Goal: Task Accomplishment & Management: Use online tool/utility

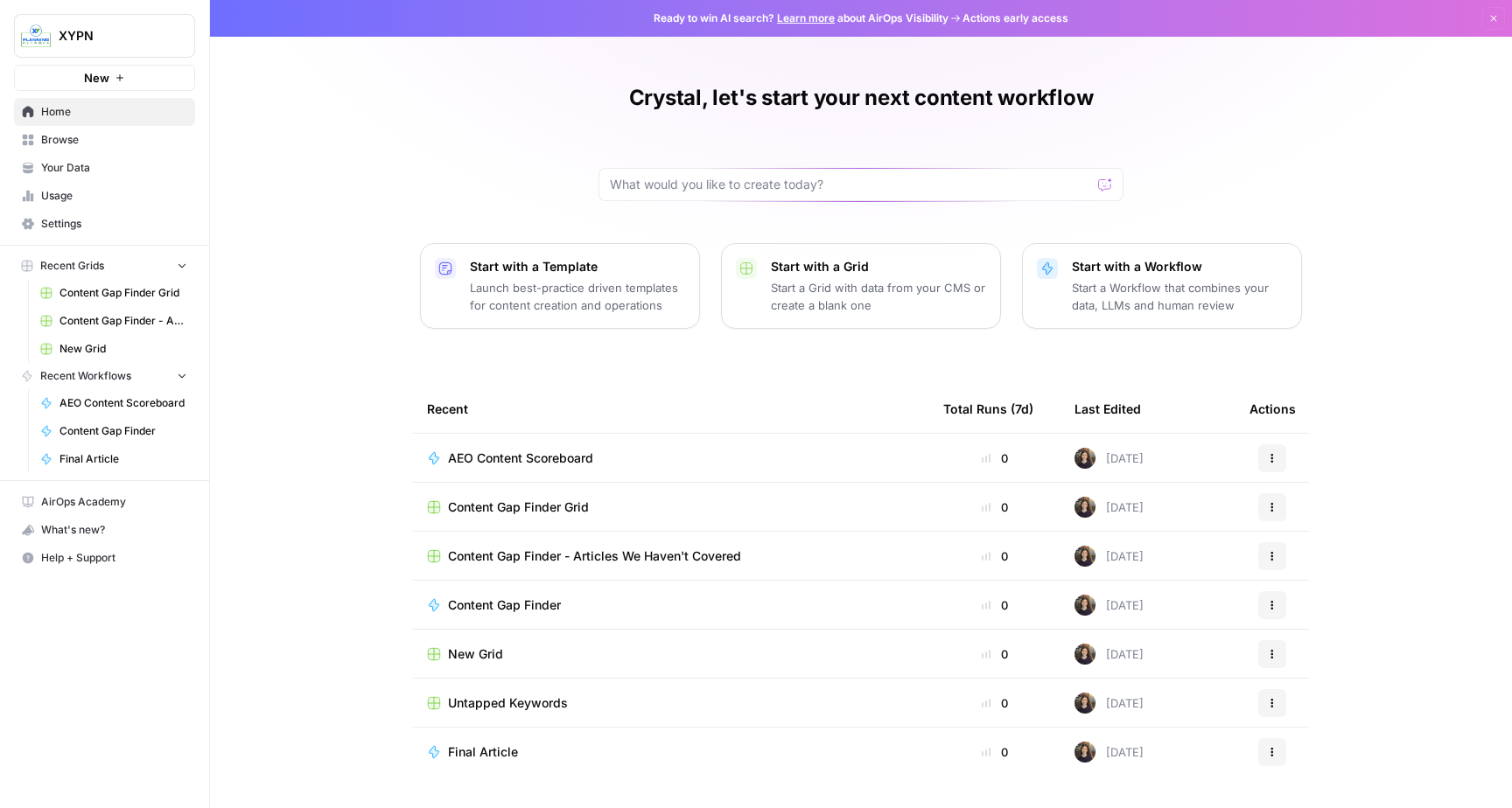
click at [119, 293] on span "Content Gap Finder Grid" at bounding box center [123, 293] width 128 height 16
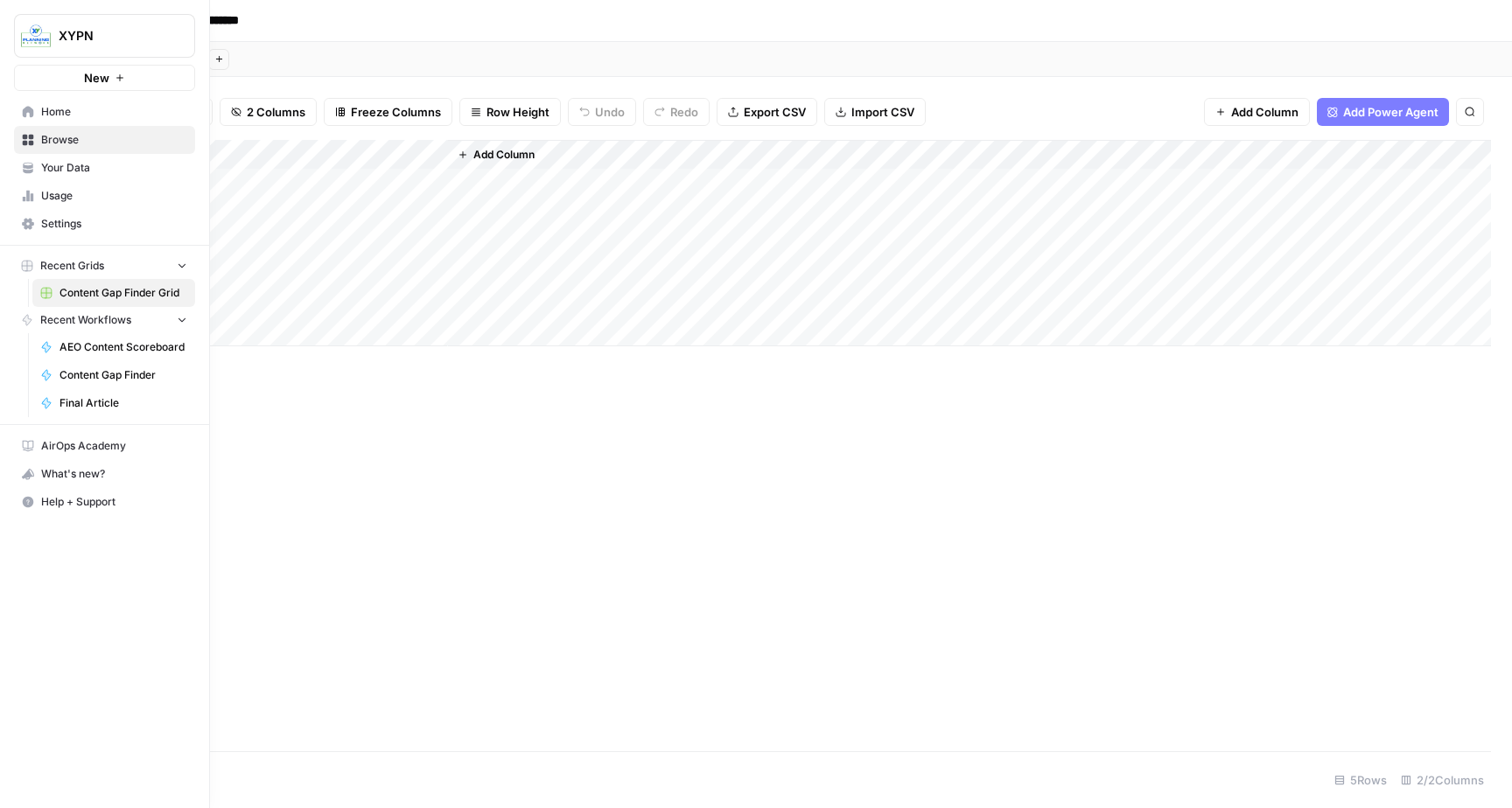
click at [89, 372] on span "Content Gap Finder" at bounding box center [123, 374] width 128 height 16
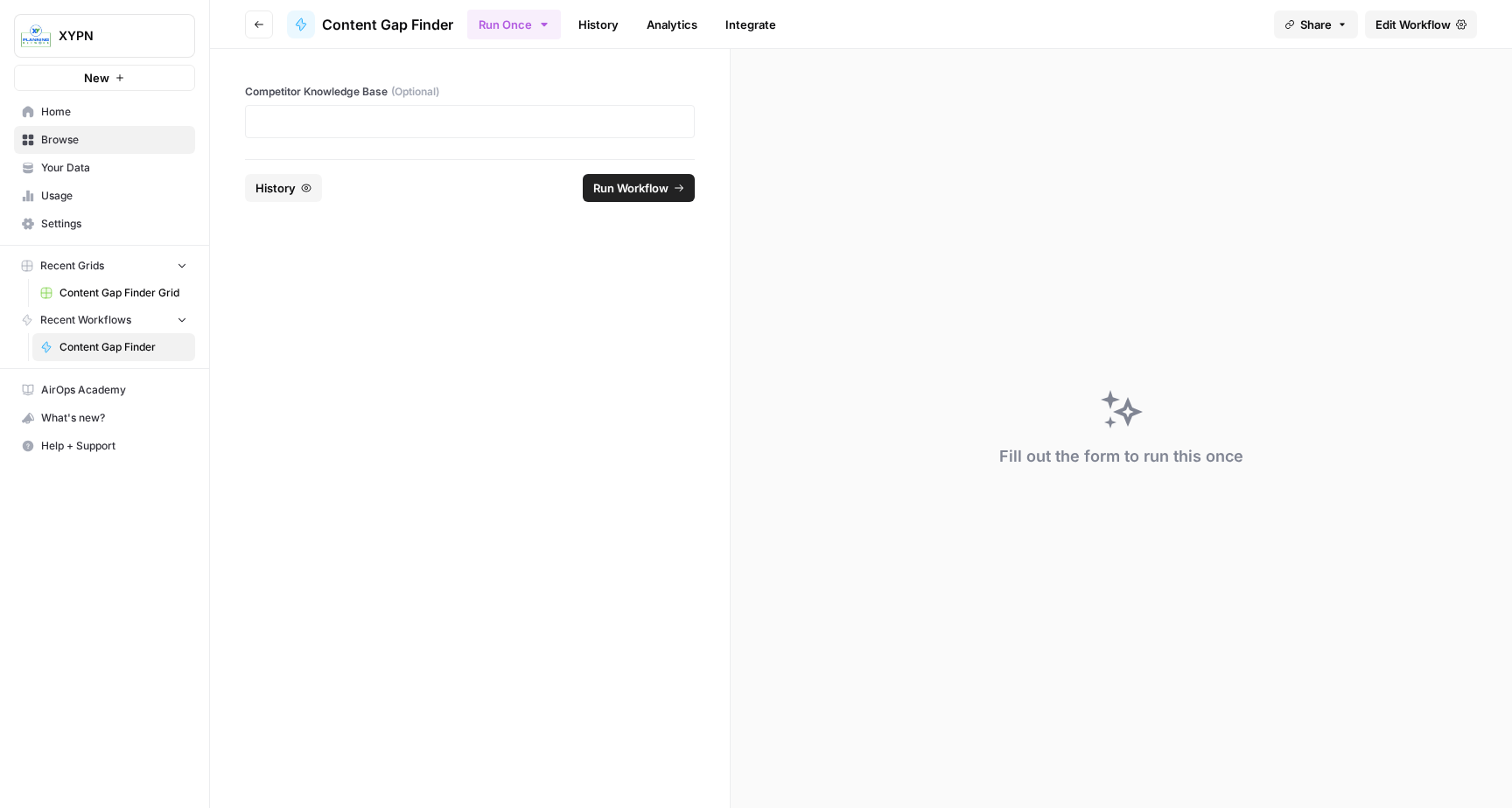
click at [67, 105] on span "Home" at bounding box center [113, 111] width 146 height 16
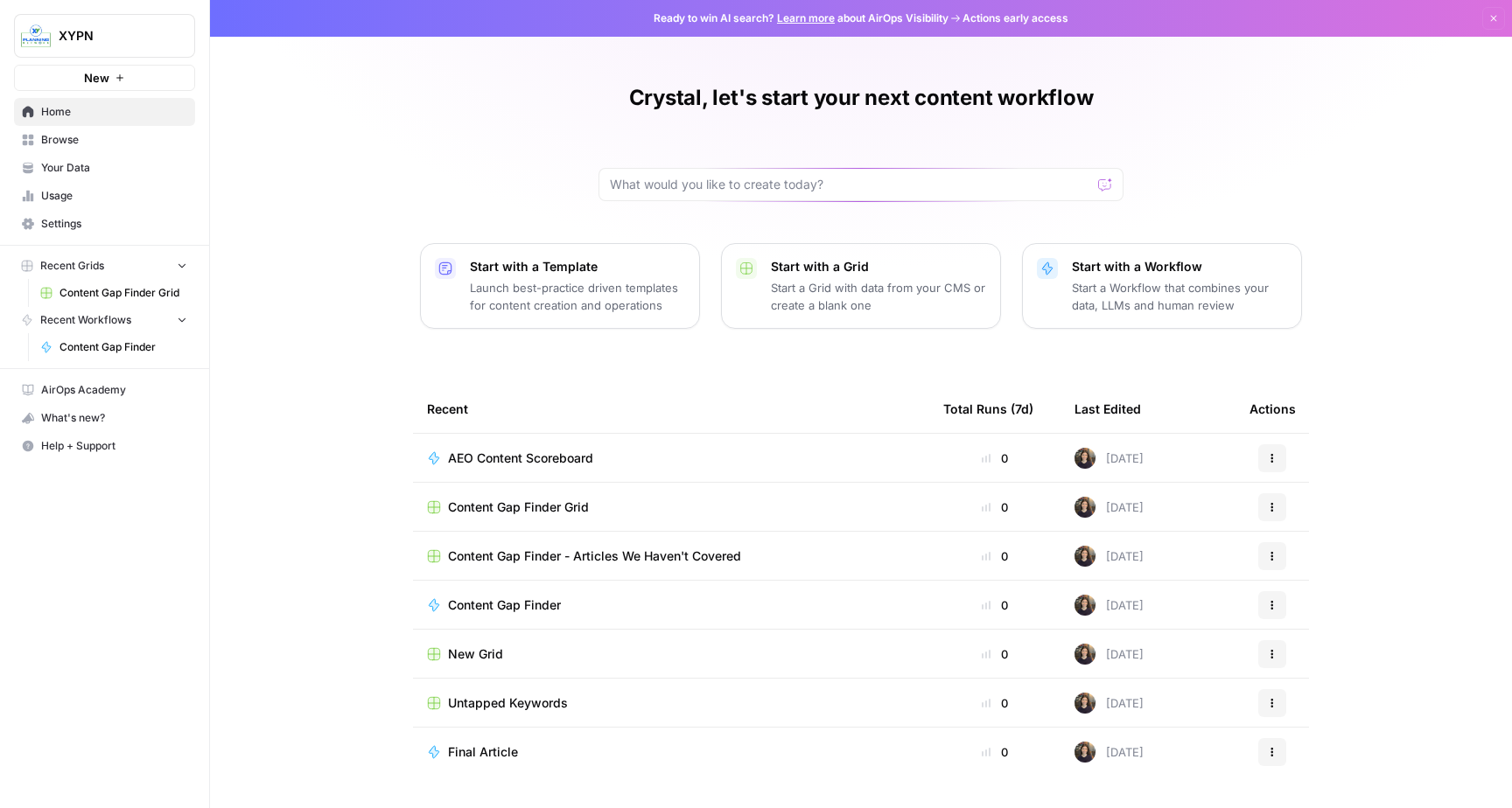
click at [70, 134] on span "Browse" at bounding box center [113, 140] width 146 height 16
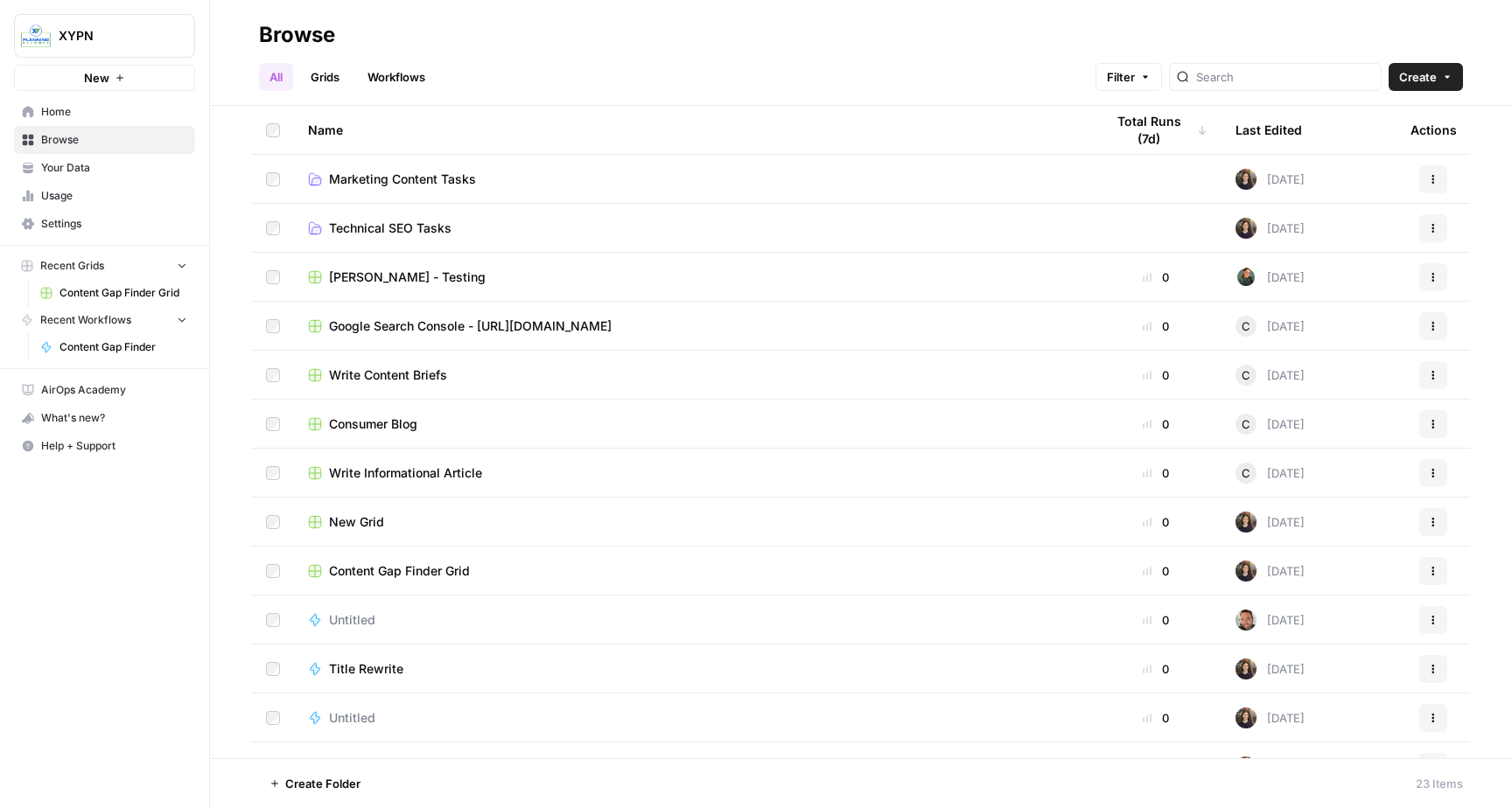
click at [378, 325] on span "Google Search Console - [URL][DOMAIN_NAME]" at bounding box center [470, 326] width 282 height 17
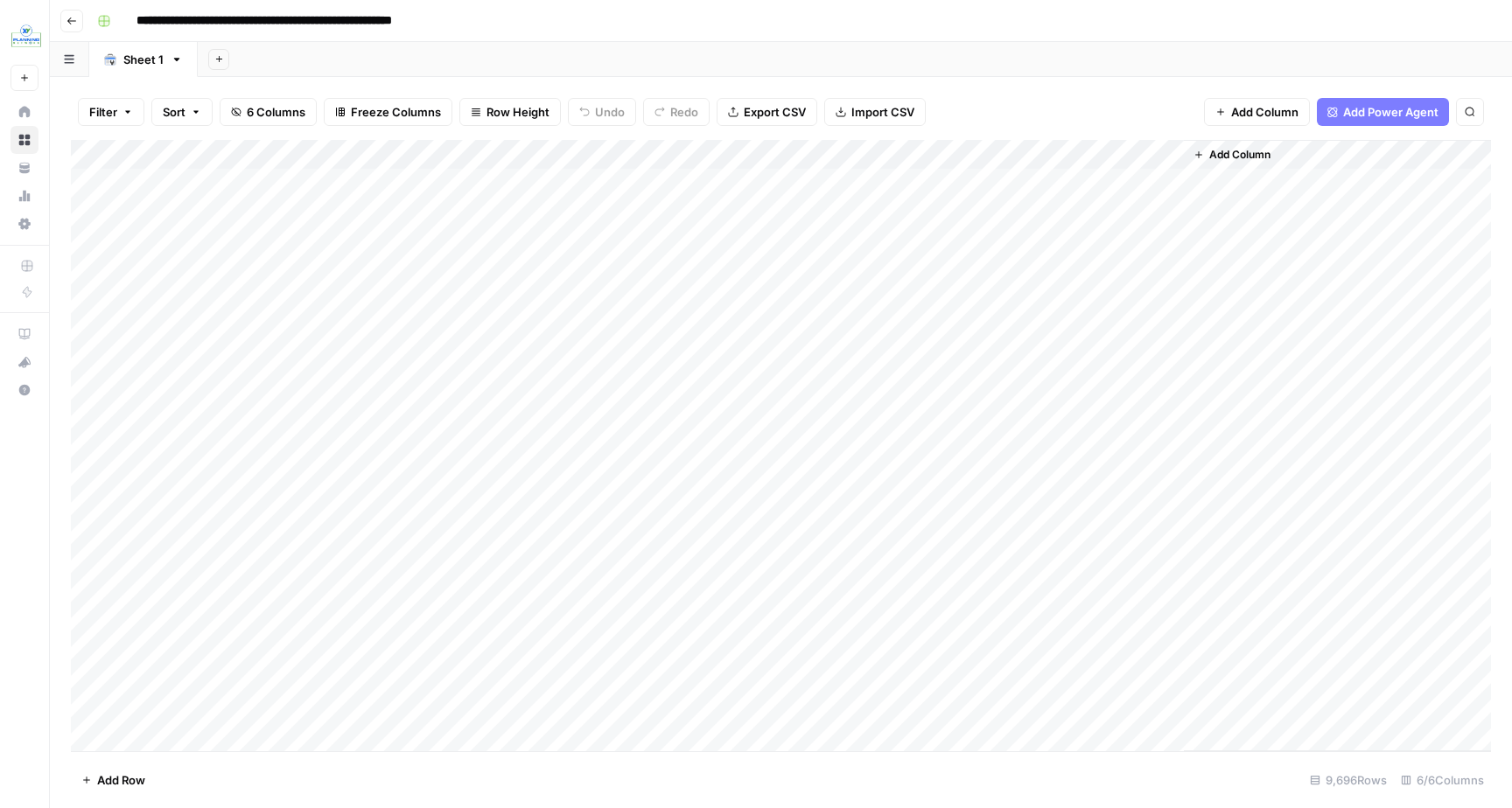
click at [70, 18] on icon "button" at bounding box center [72, 20] width 9 height 7
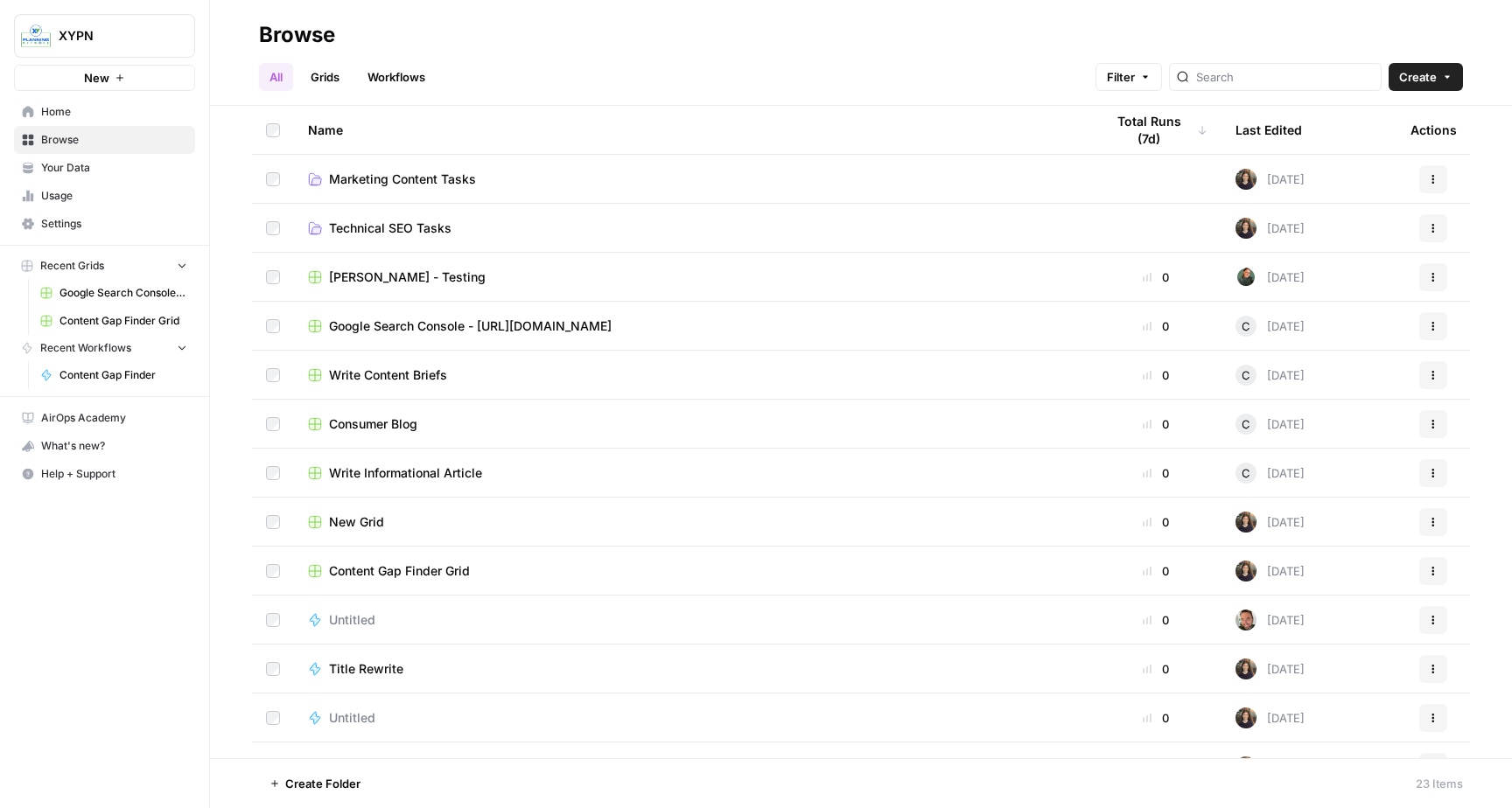
click at [400, 571] on span "Content Gap Finder Grid" at bounding box center [399, 571] width 141 height 17
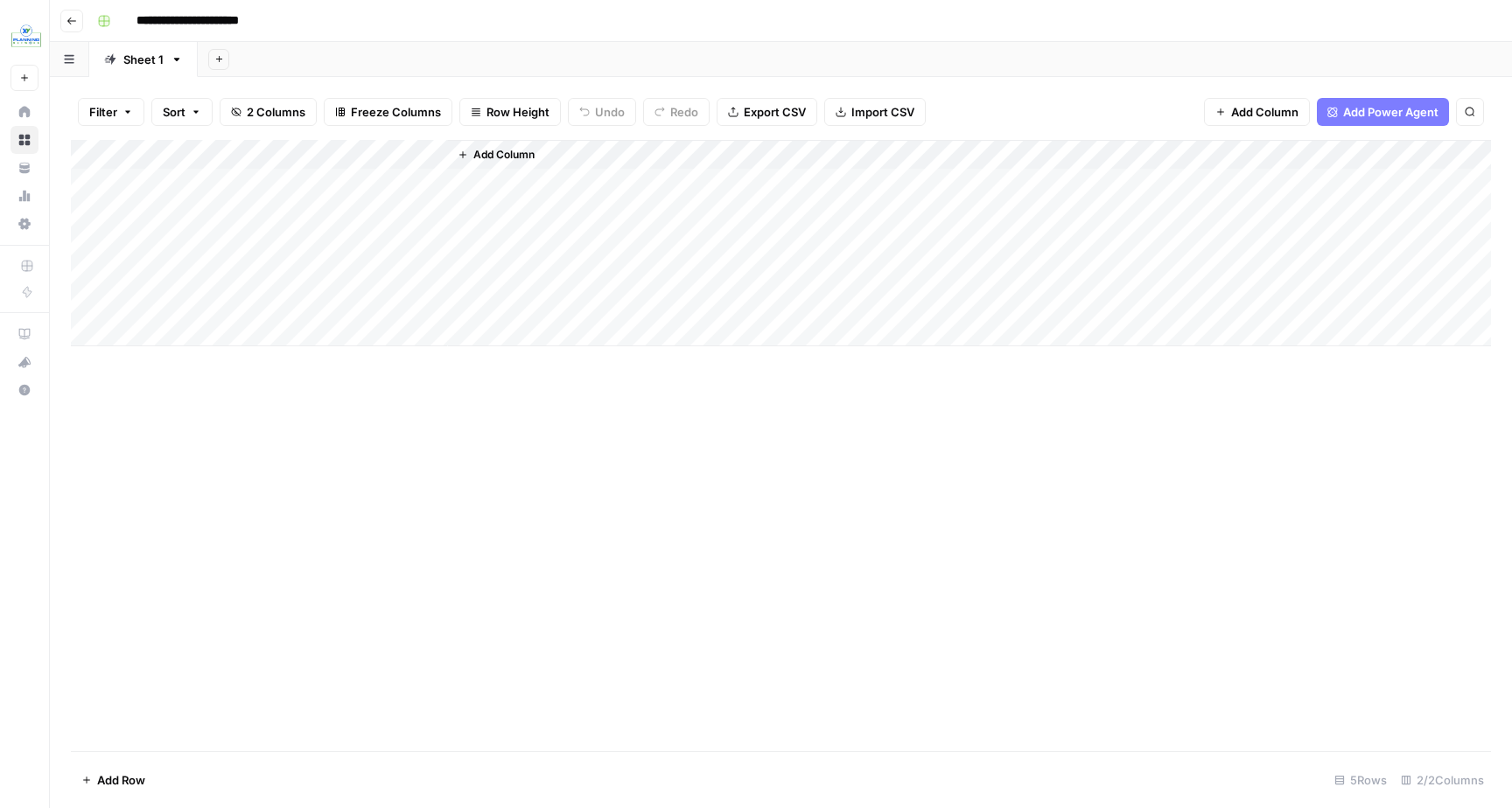
click at [74, 16] on icon "button" at bounding box center [72, 21] width 10 height 10
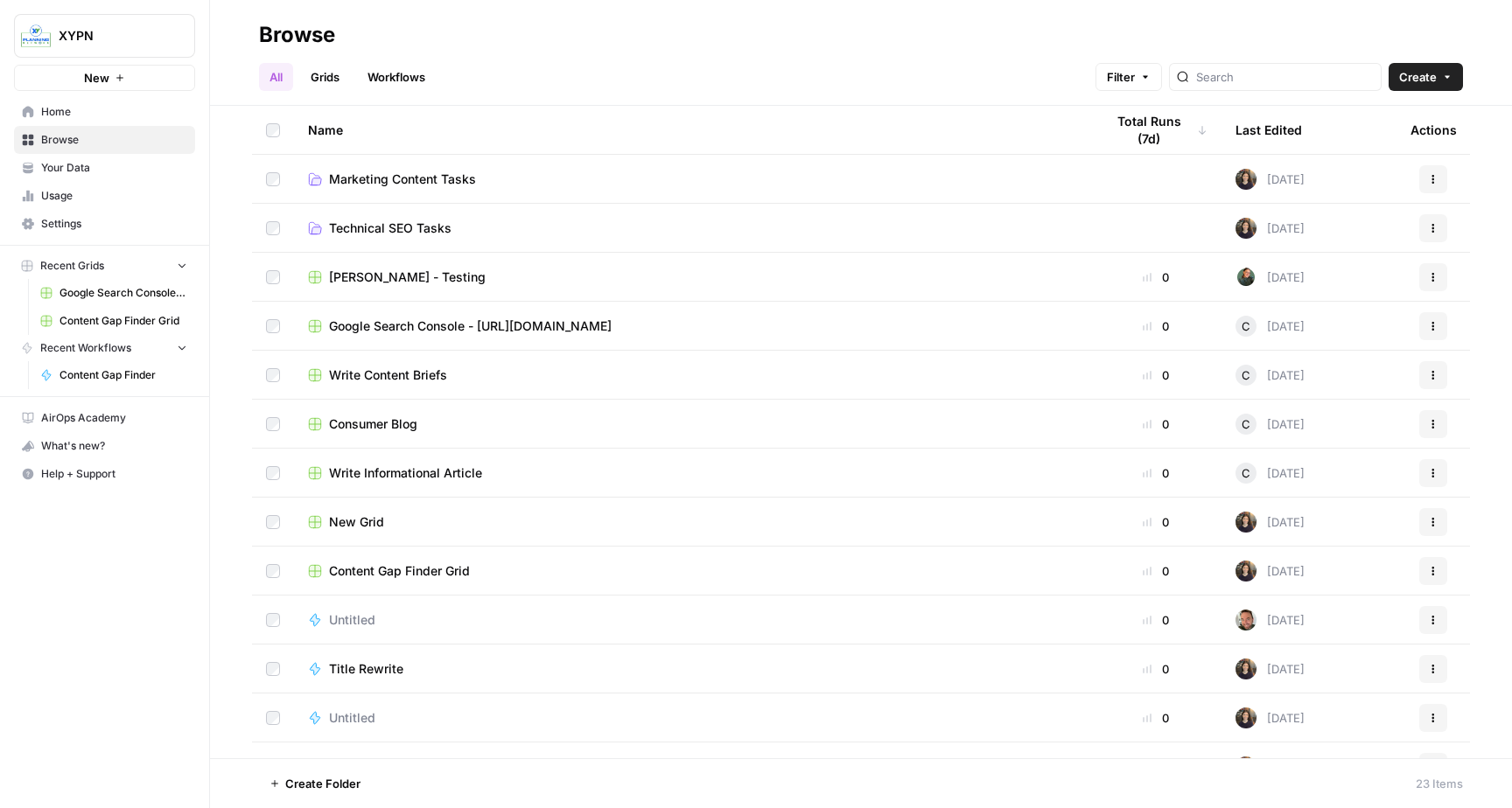
click at [341, 185] on span "Marketing Content Tasks" at bounding box center [402, 179] width 147 height 17
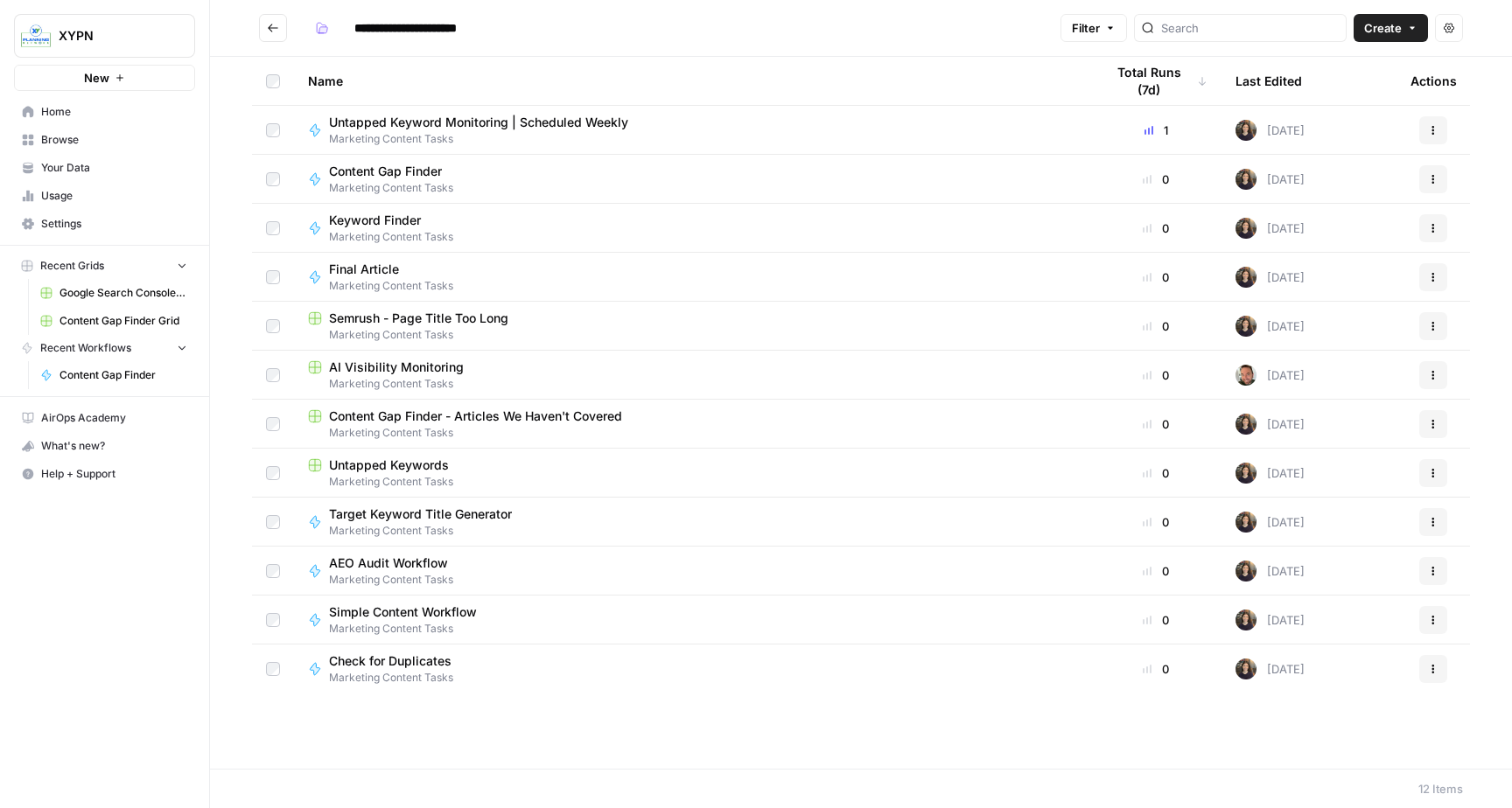
click at [419, 365] on span "AI Visibility Monitoring" at bounding box center [396, 367] width 134 height 17
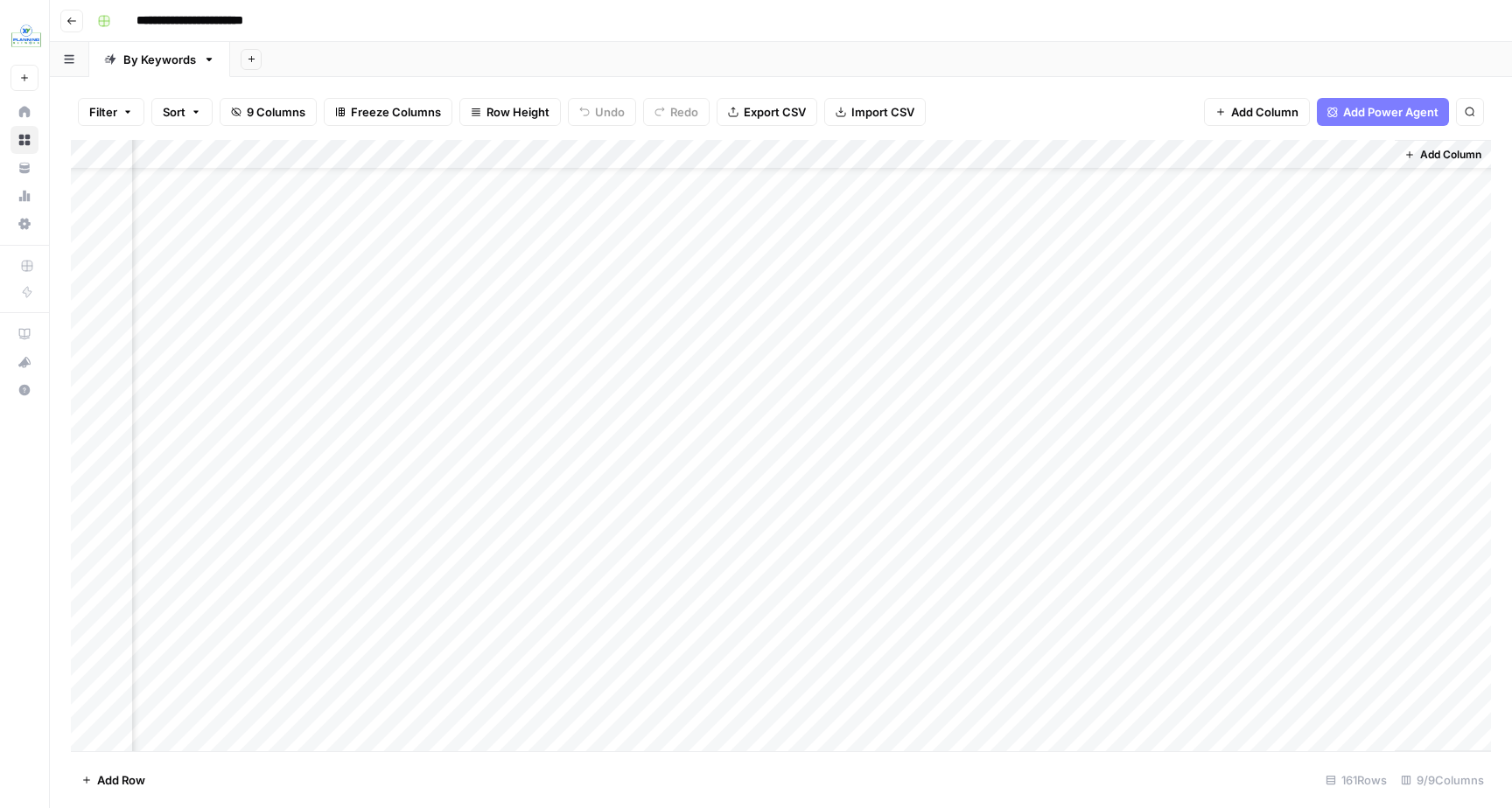
scroll to position [0, 317]
click at [1294, 243] on div "Add Column" at bounding box center [781, 446] width 1420 height 612
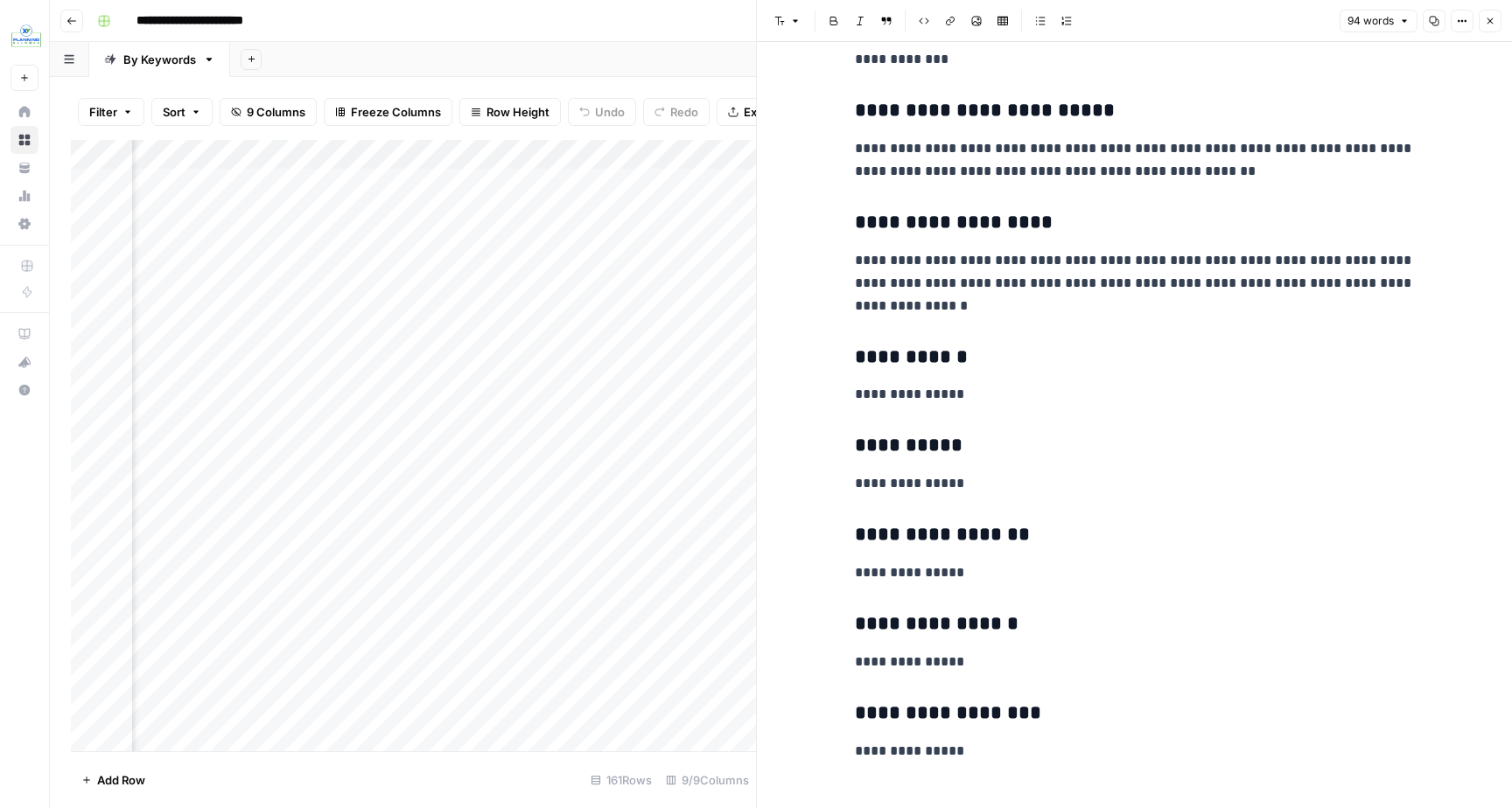
scroll to position [175, 0]
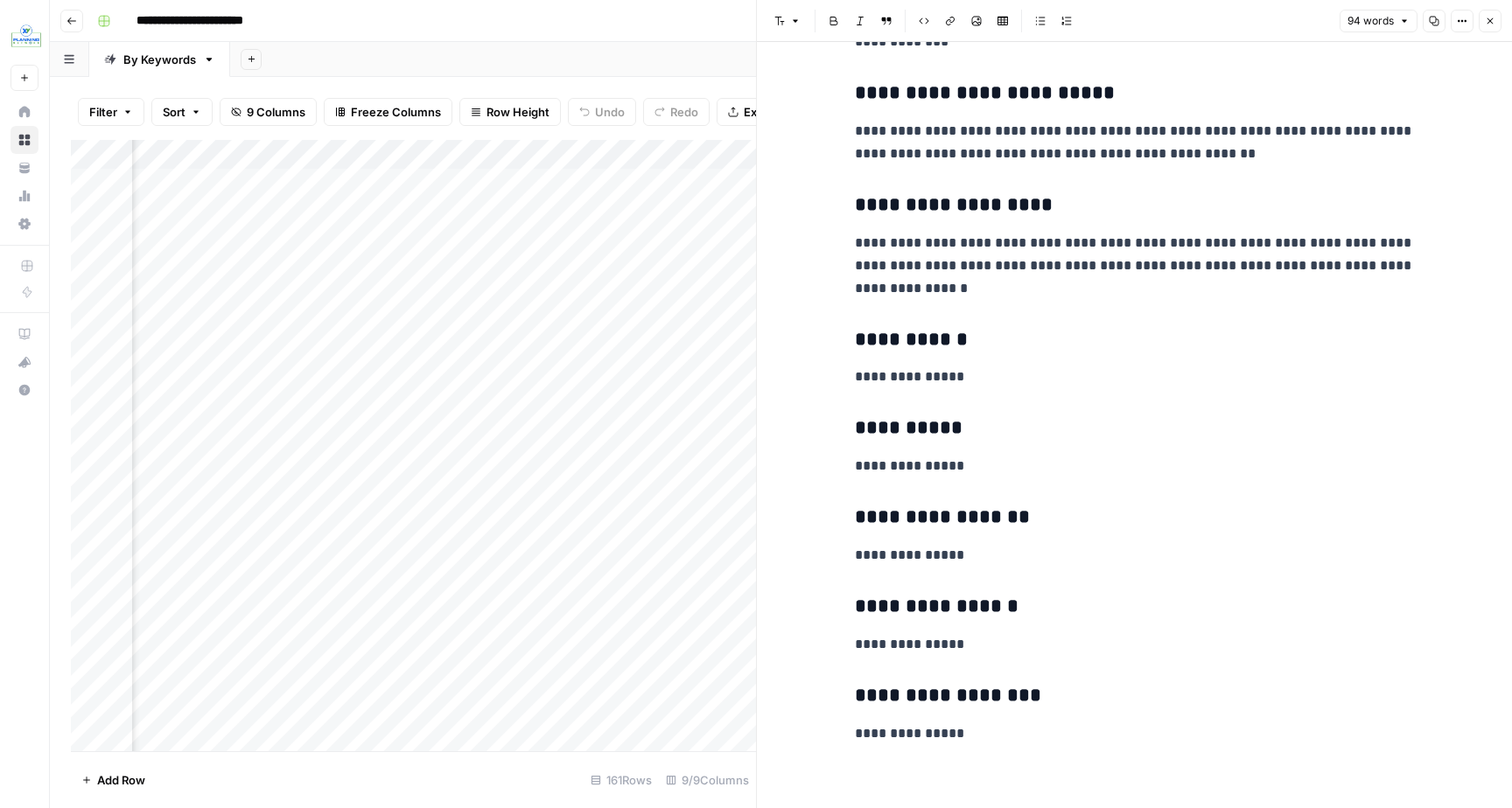
click at [689, 318] on div "Add Column" at bounding box center [413, 446] width 685 height 612
click at [1488, 18] on icon "button" at bounding box center [1490, 21] width 10 height 10
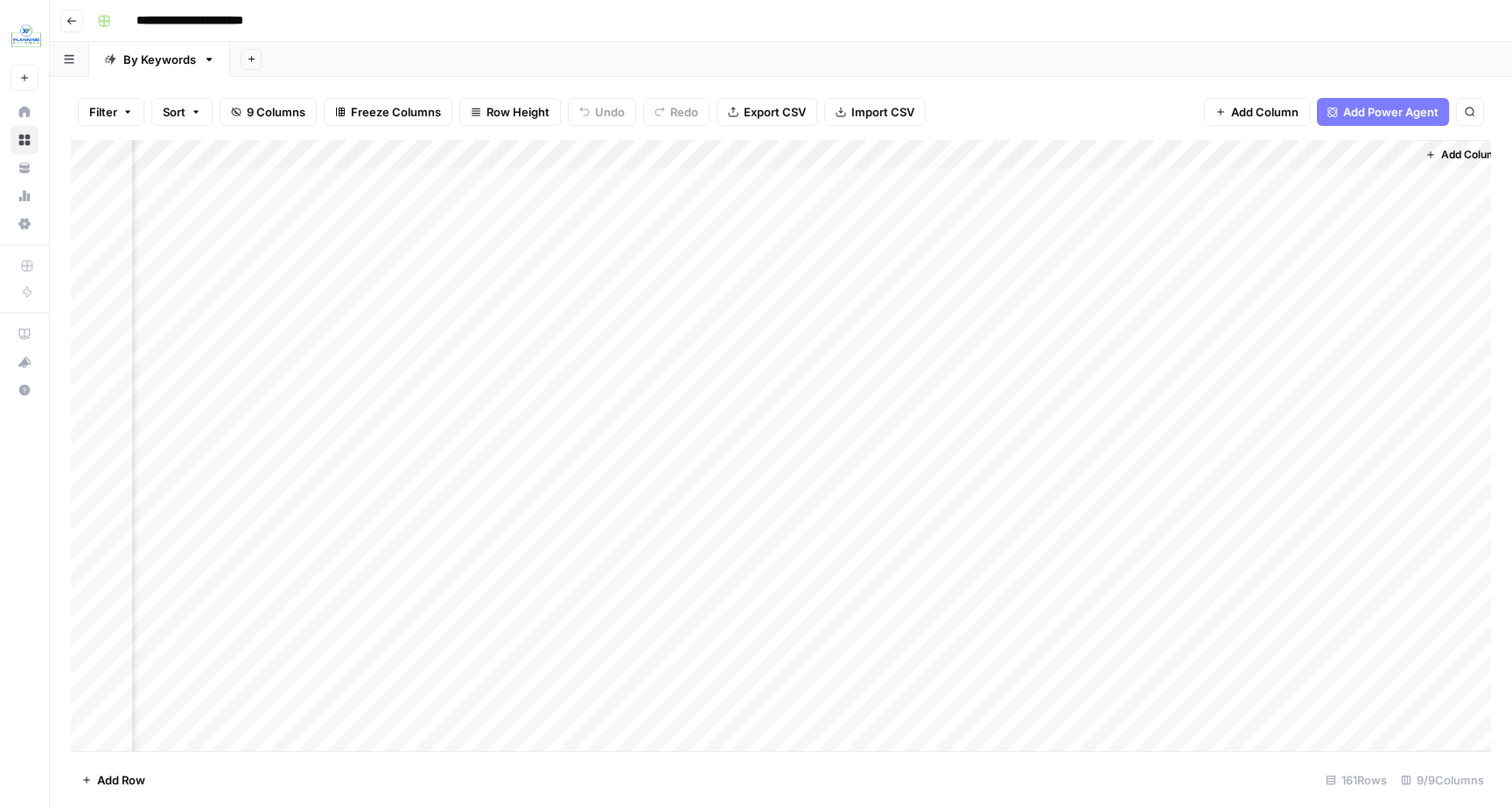
scroll to position [0, 296]
click at [1325, 479] on div "Add Column" at bounding box center [781, 446] width 1420 height 612
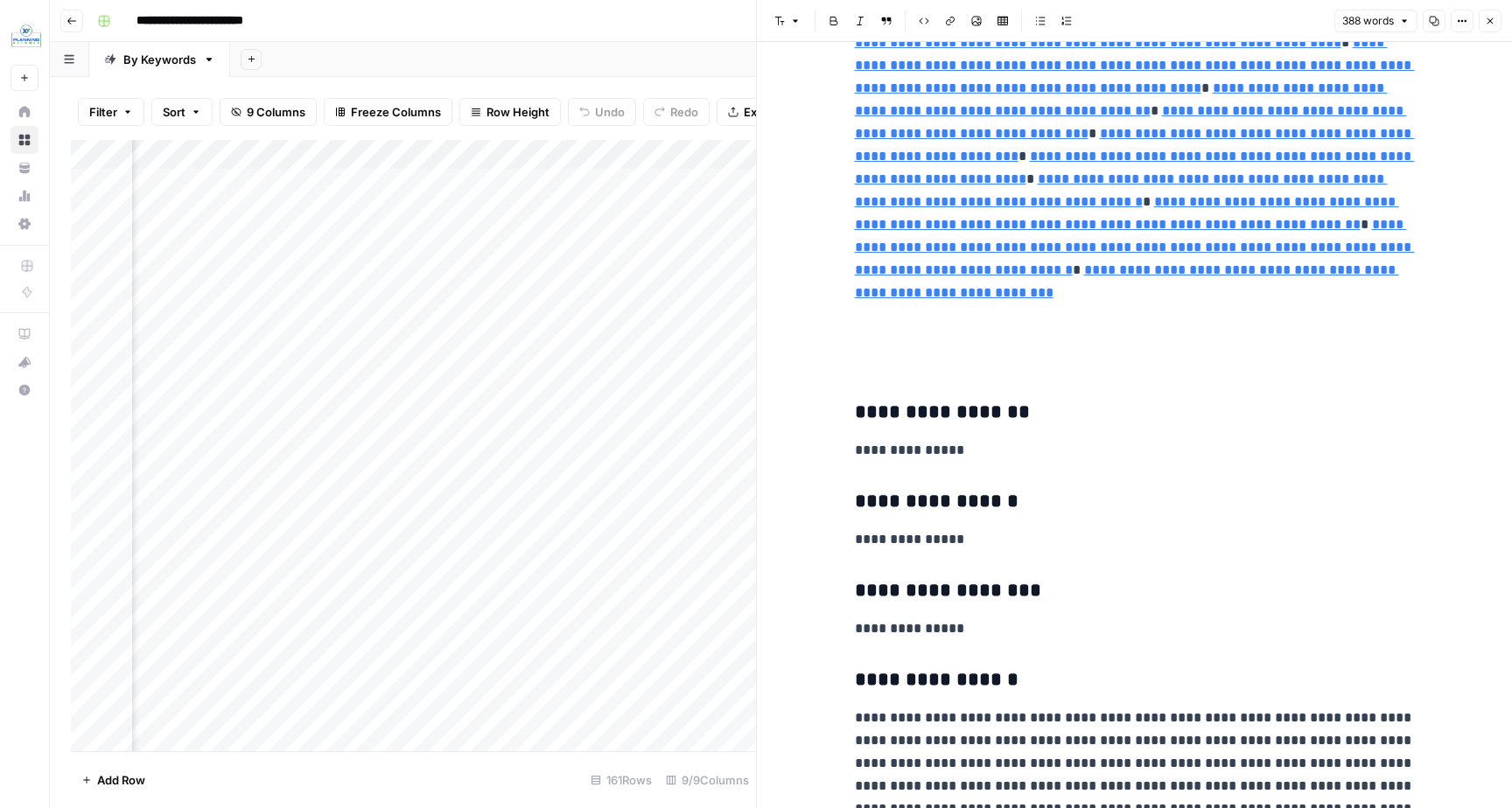
scroll to position [2151, 0]
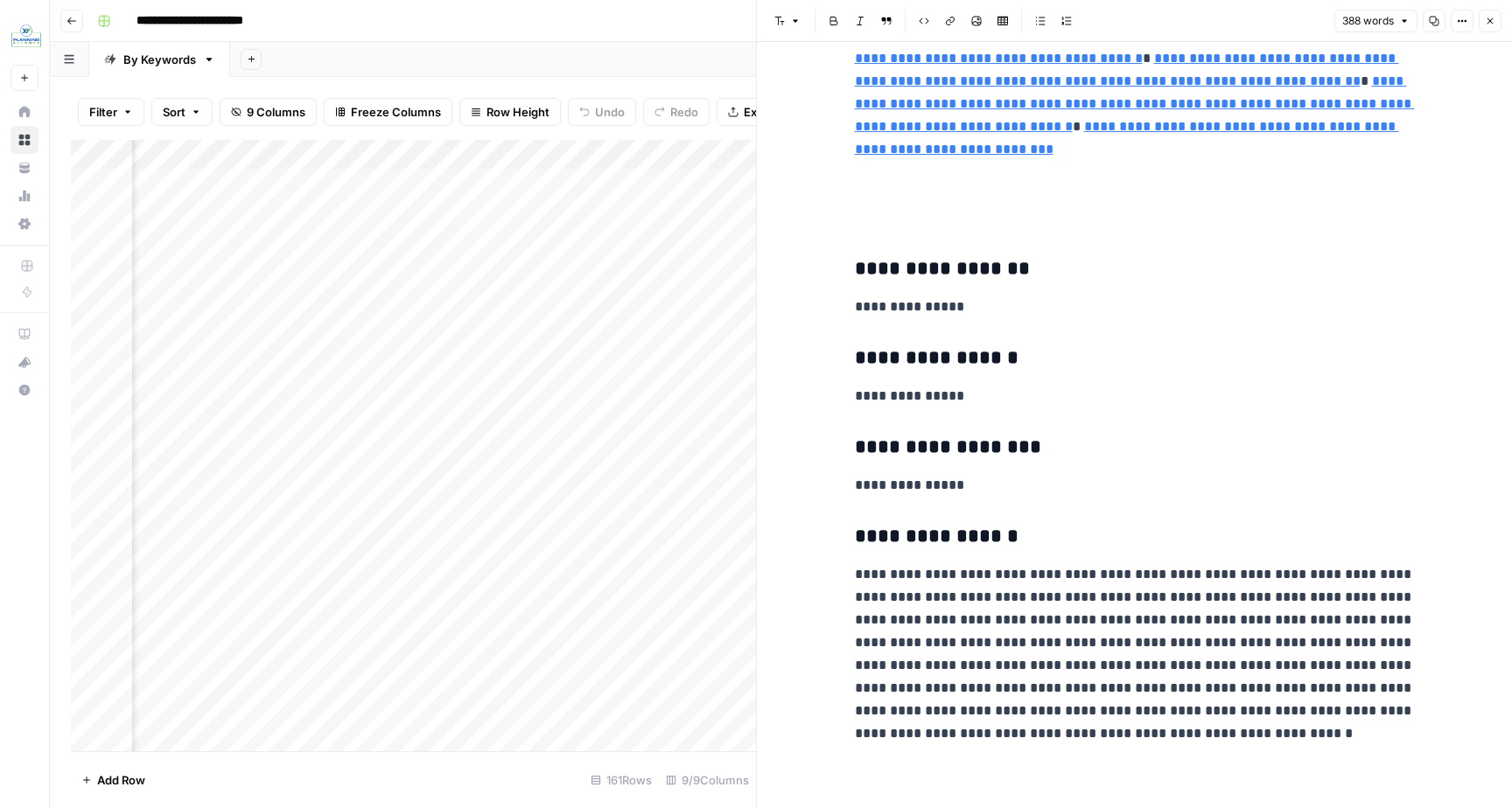
click at [1490, 17] on icon "button" at bounding box center [1490, 21] width 10 height 10
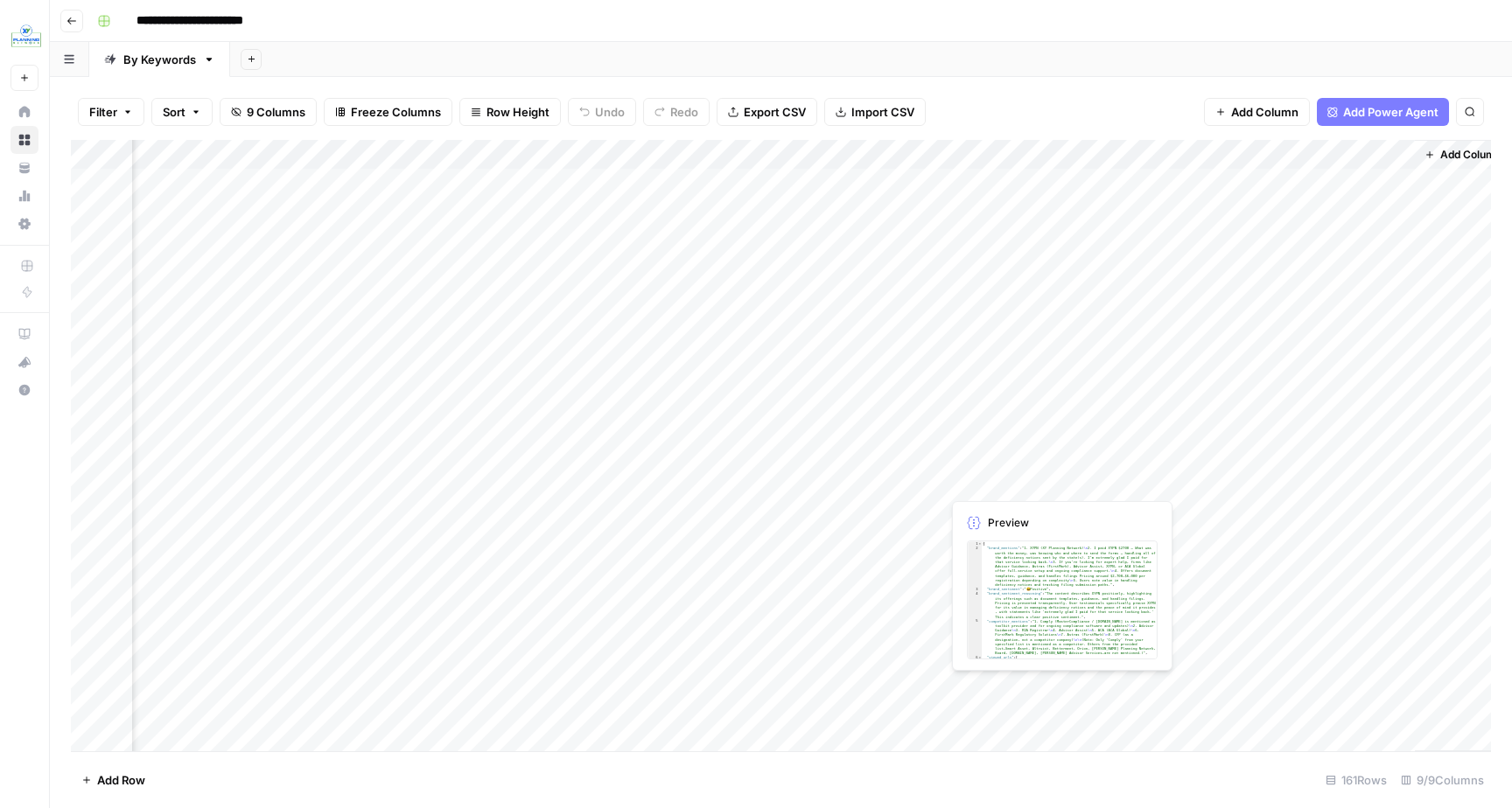
click at [1050, 485] on div "Add Column" at bounding box center [781, 446] width 1420 height 612
click at [1040, 481] on div "Add Column" at bounding box center [781, 446] width 1420 height 612
click at [1040, 481] on div at bounding box center [1021, 480] width 160 height 32
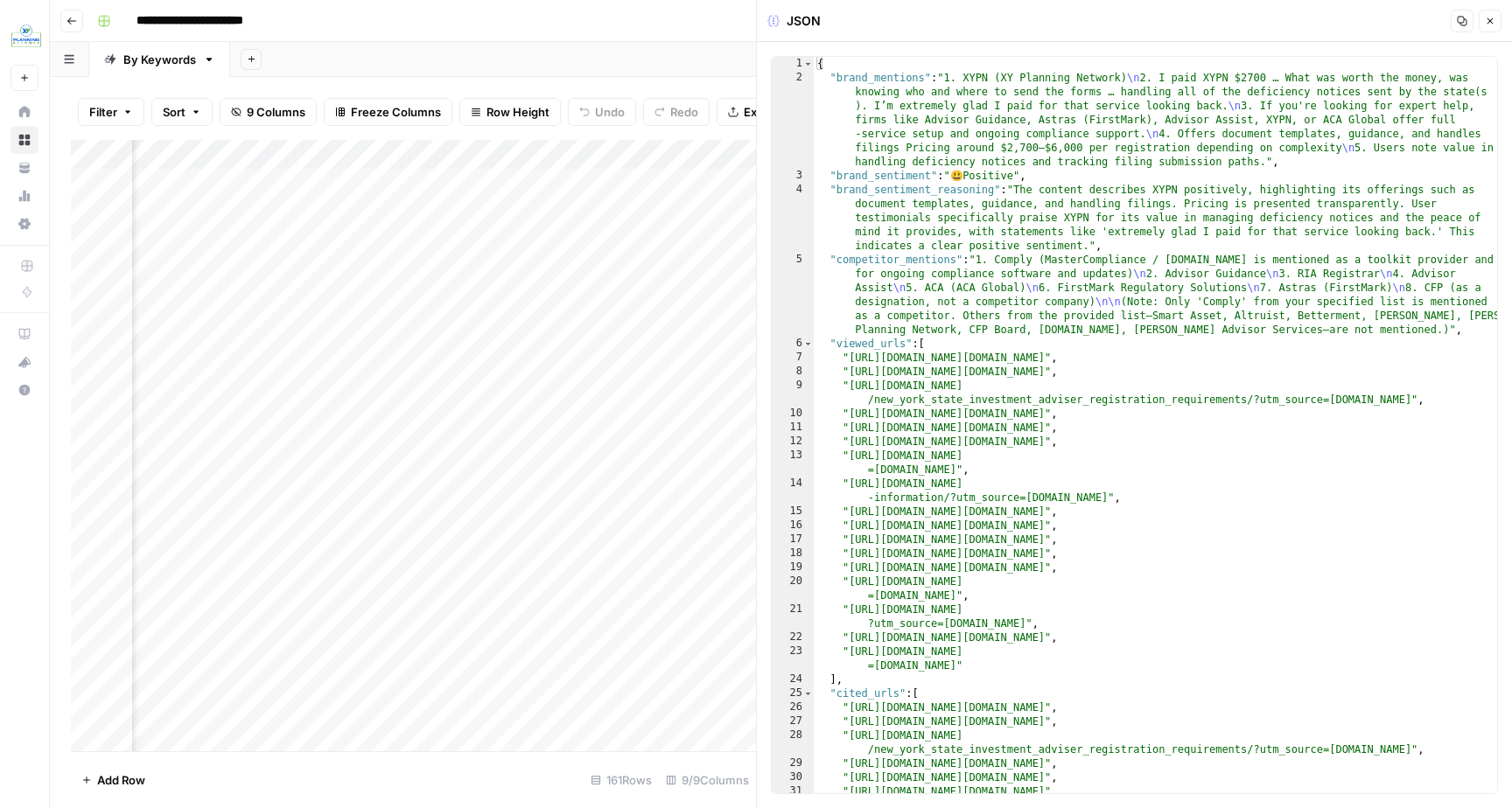
click at [1485, 27] on button "Close" at bounding box center [1490, 21] width 23 height 23
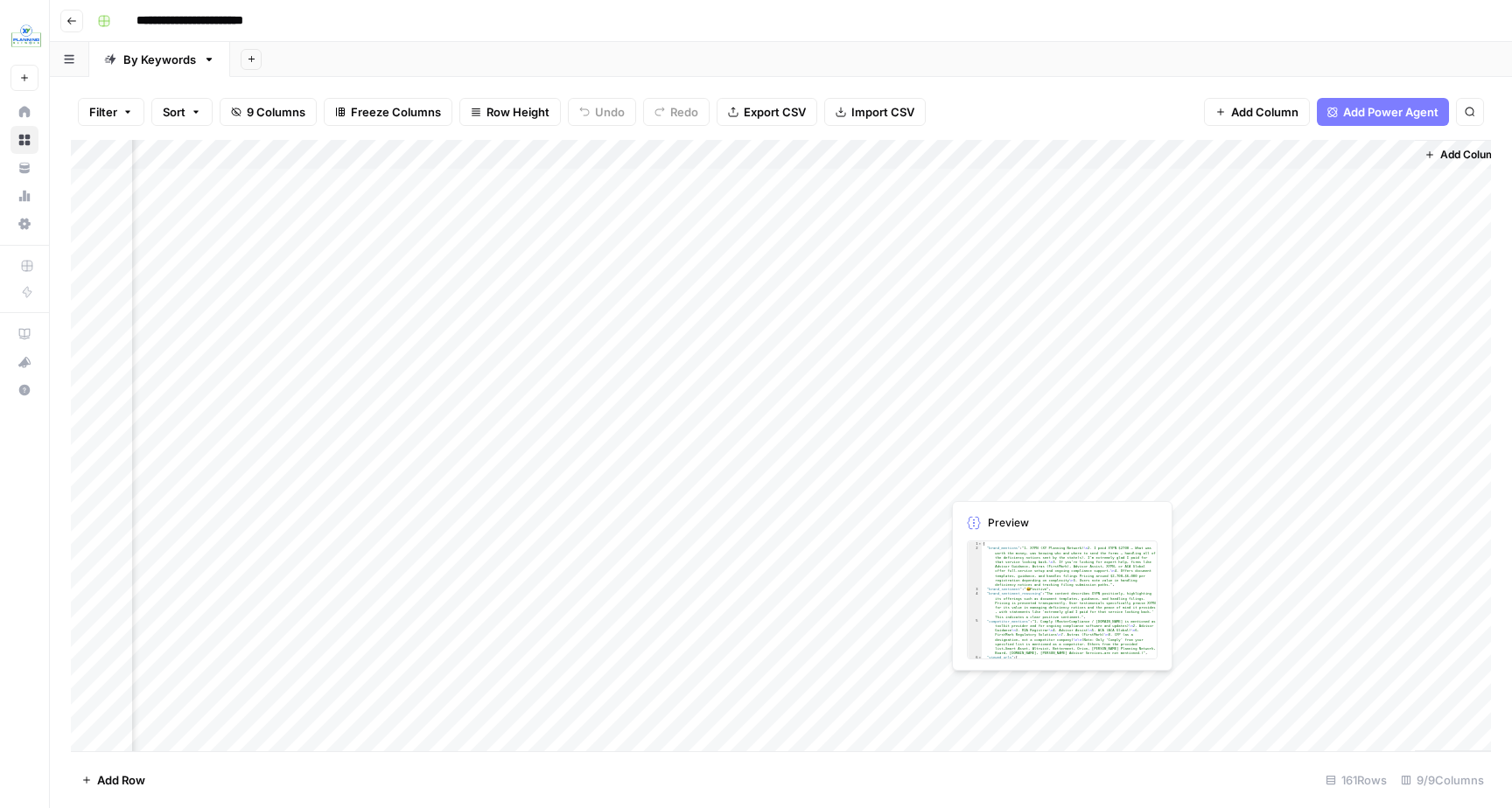
click at [1026, 474] on div "Add Column" at bounding box center [781, 446] width 1420 height 612
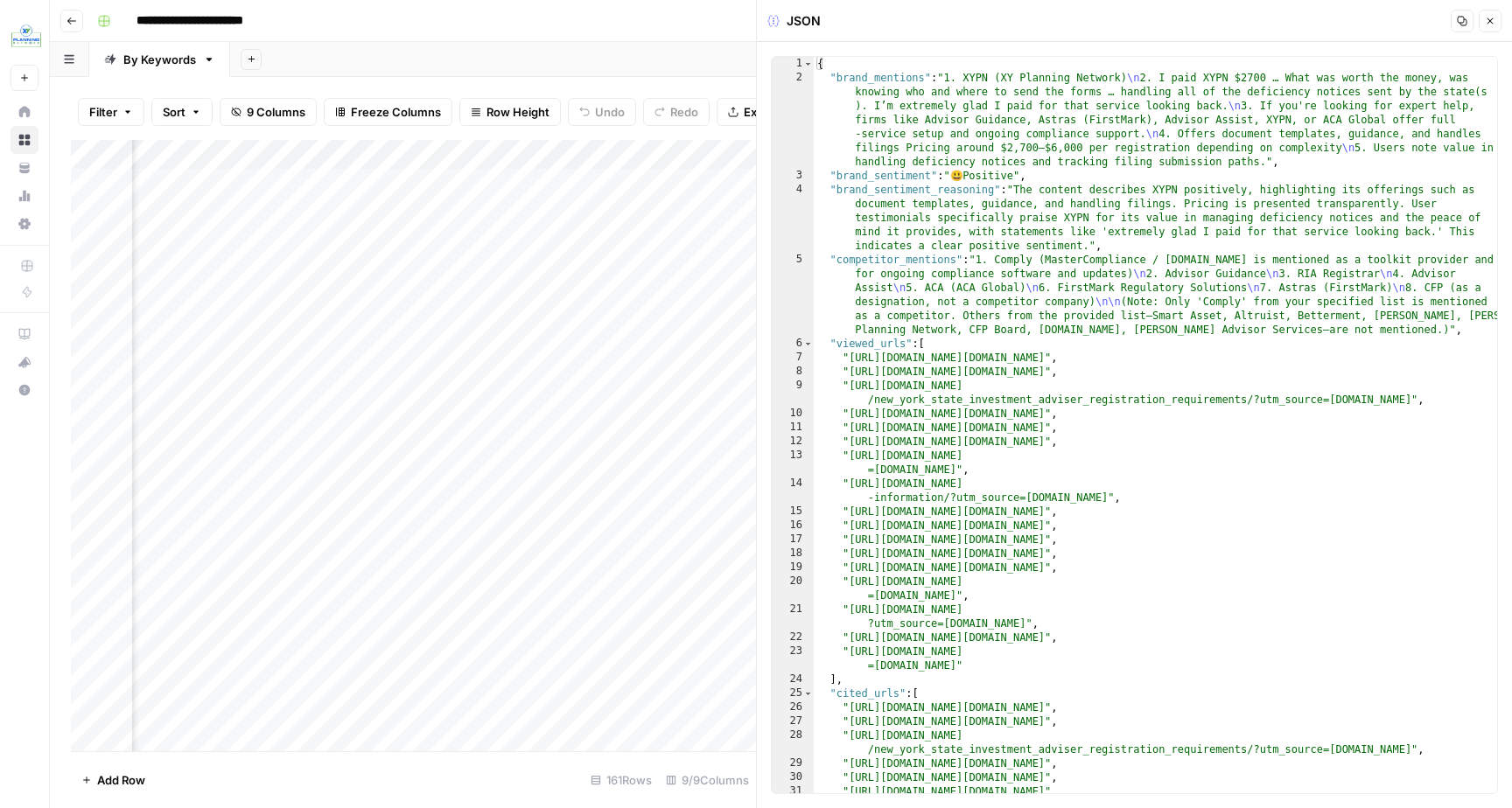
click at [1496, 23] on button "Close" at bounding box center [1490, 21] width 23 height 23
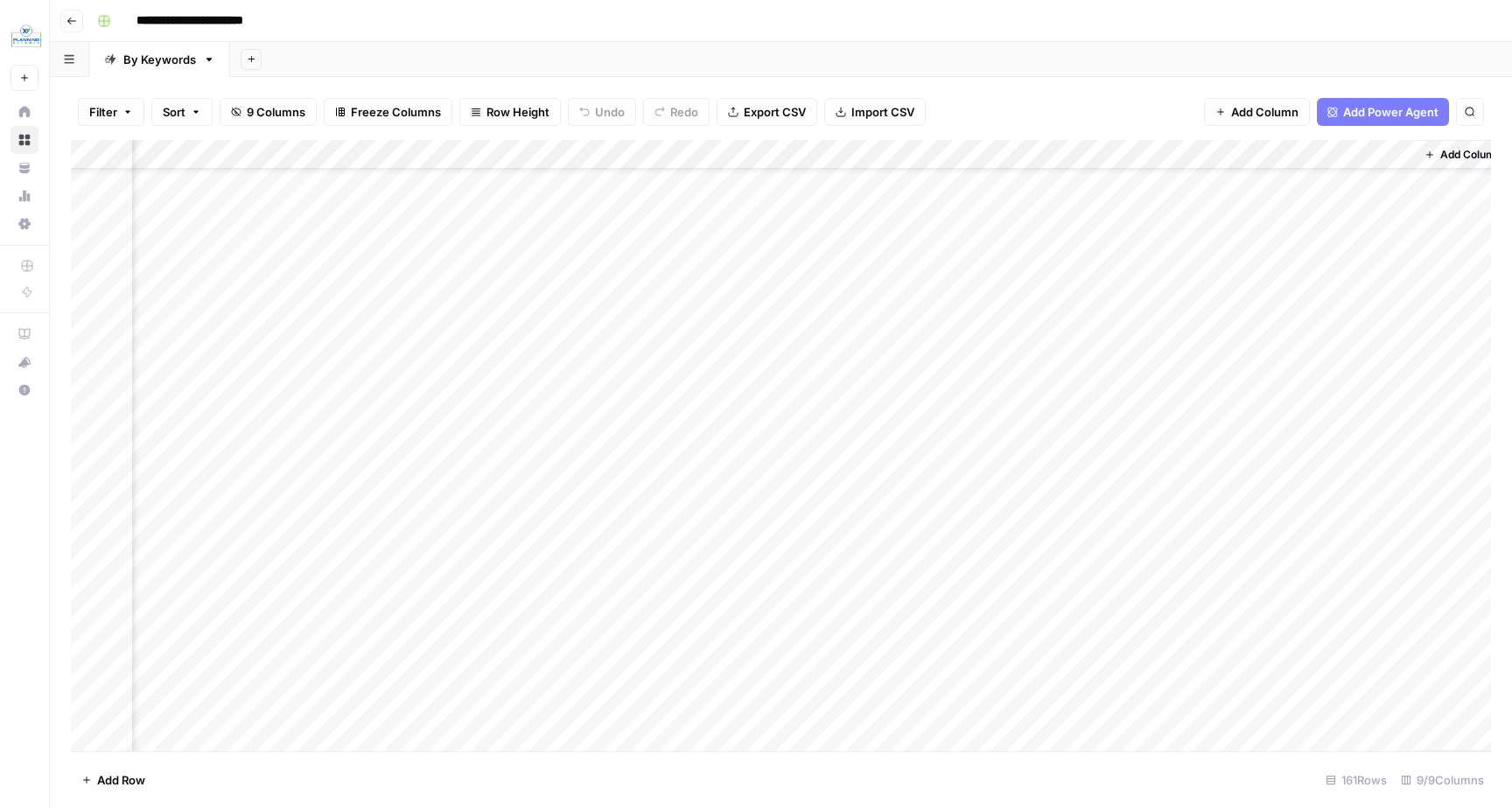
scroll to position [414, 296]
click at [1316, 450] on div "Add Column" at bounding box center [781, 446] width 1420 height 612
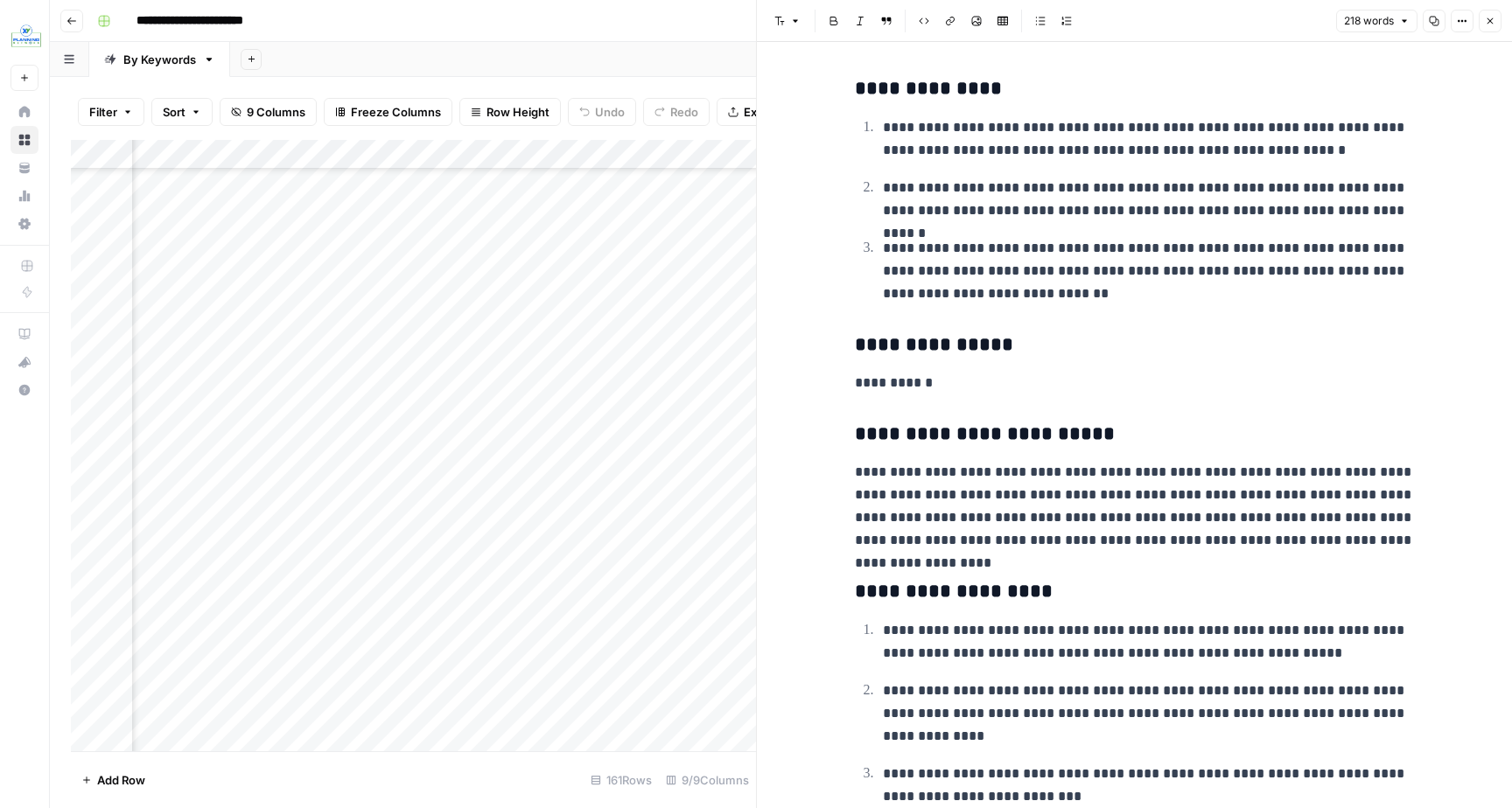
click at [1498, 22] on button "Close" at bounding box center [1490, 21] width 23 height 23
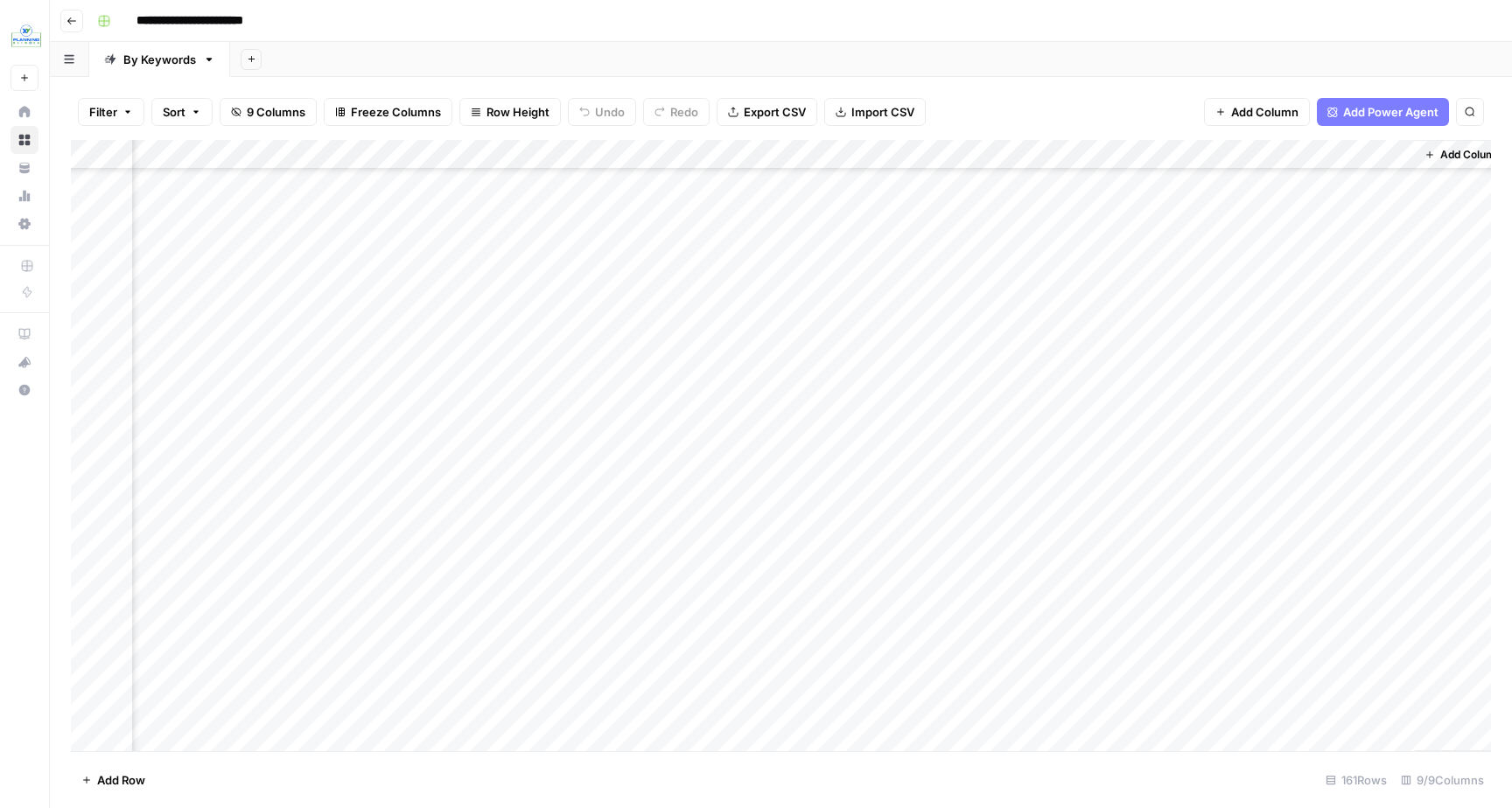
click at [232, 23] on input "**********" at bounding box center [204, 20] width 151 height 28
click at [420, 17] on div "**********" at bounding box center [792, 20] width 1404 height 28
click at [76, 20] on span "Go back" at bounding box center [76, 20] width 1 height 1
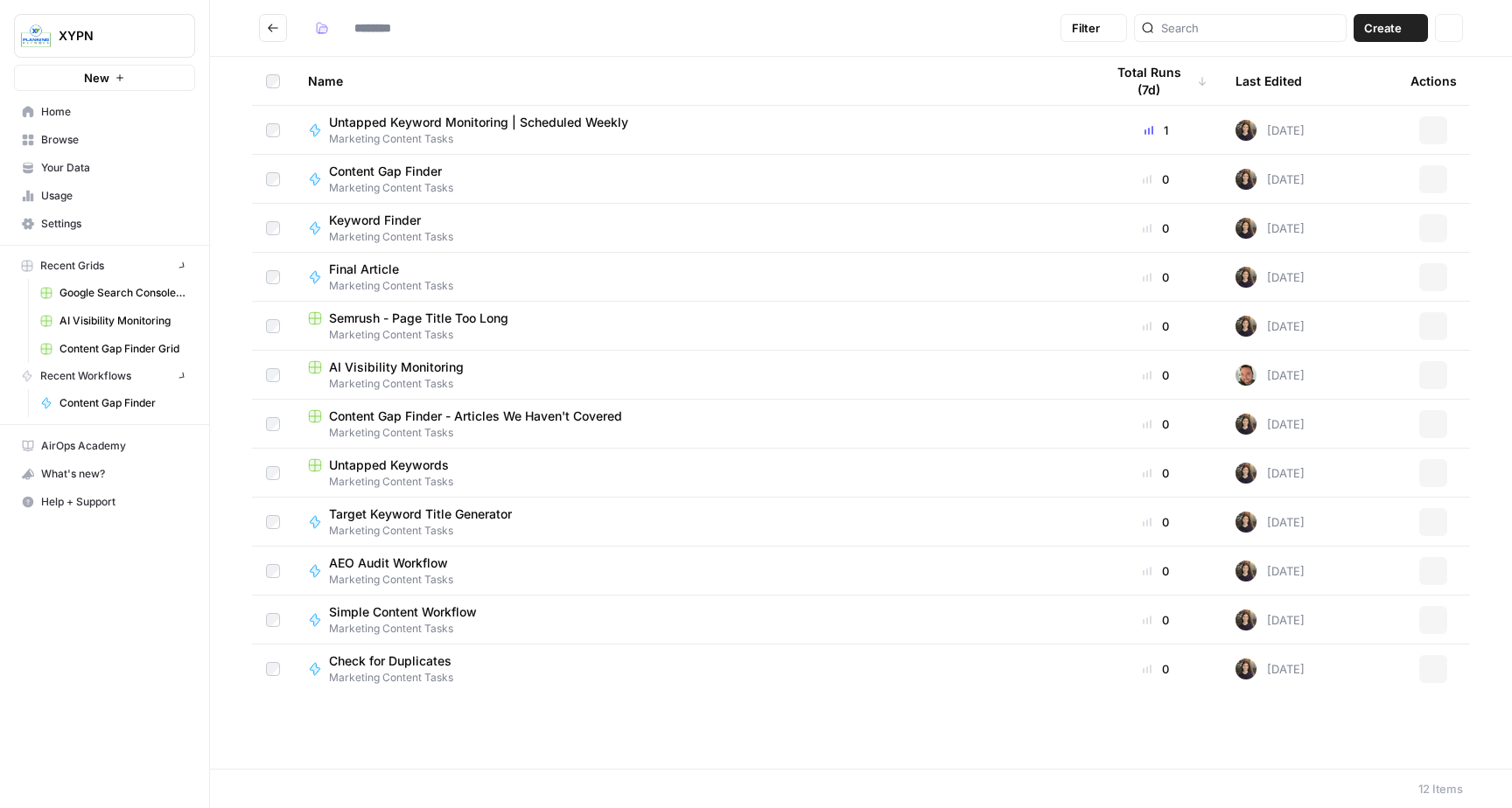
type input "**********"
click at [431, 128] on span "Untapped Keyword Monitoring | Scheduled Weekly" at bounding box center [479, 122] width 299 height 17
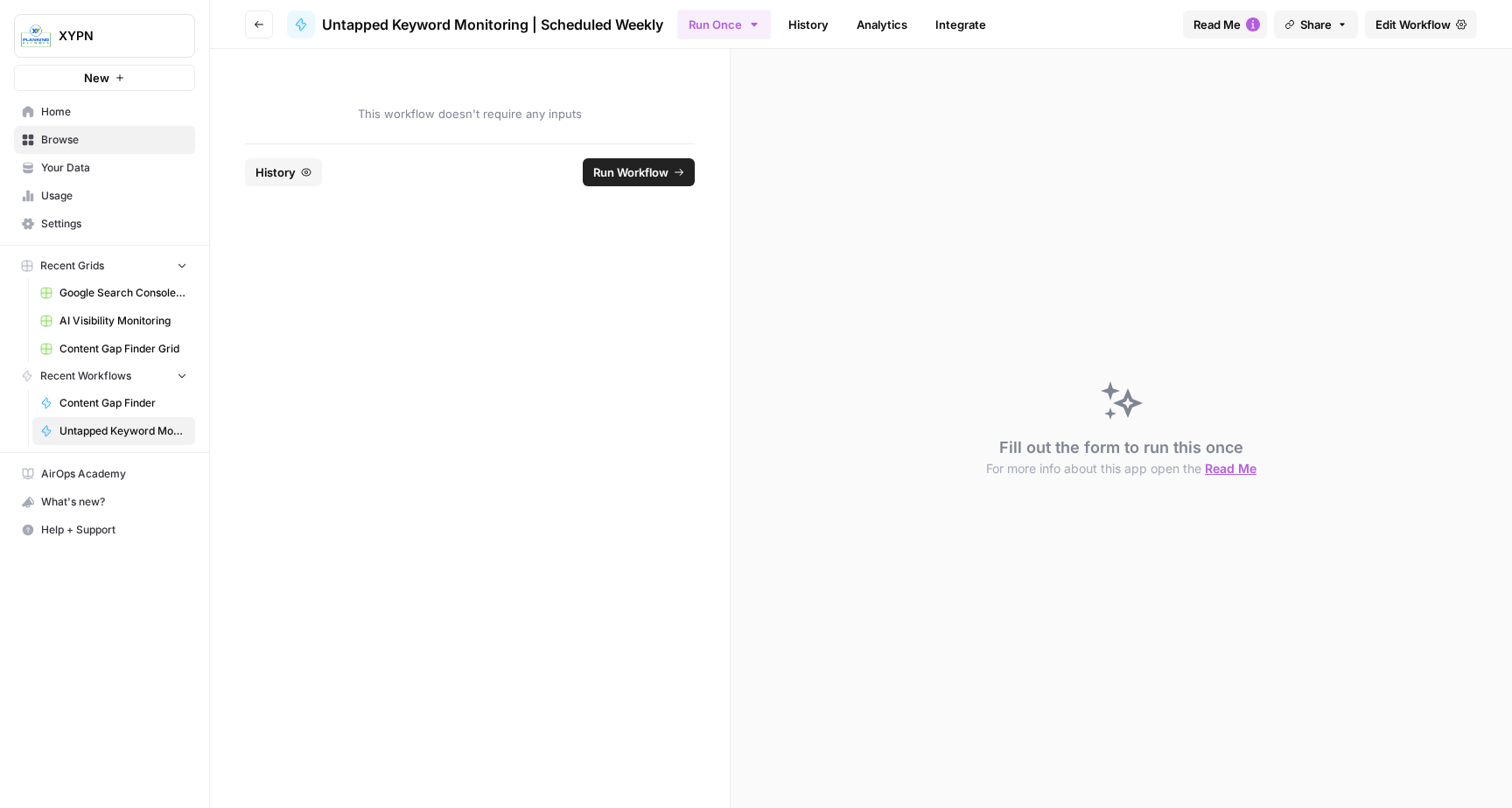
click at [249, 26] on button "Go back" at bounding box center [258, 24] width 28 height 28
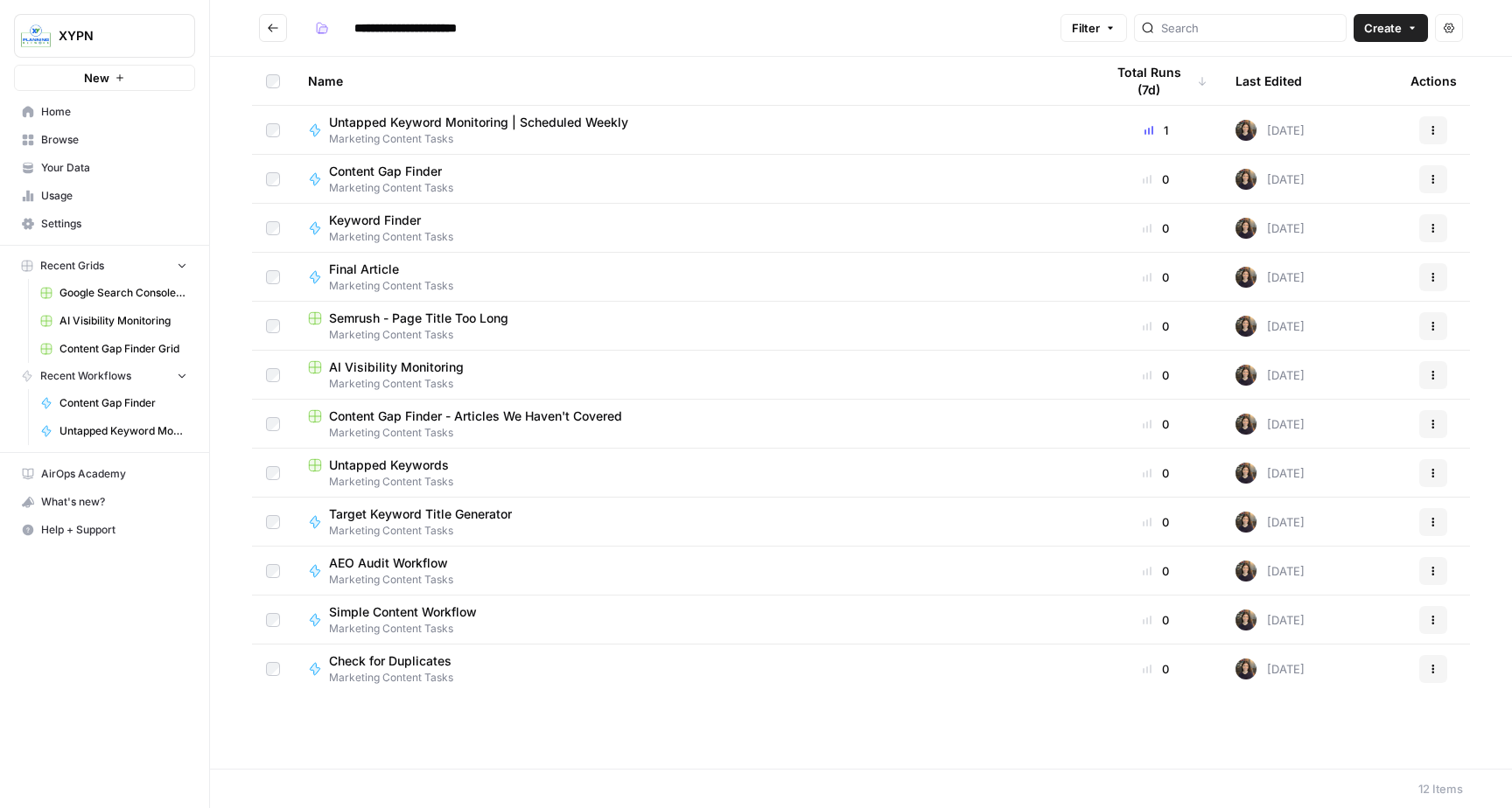
click at [520, 412] on span "Content Gap Finder - Articles We Haven't Covered" at bounding box center [475, 416] width 293 height 17
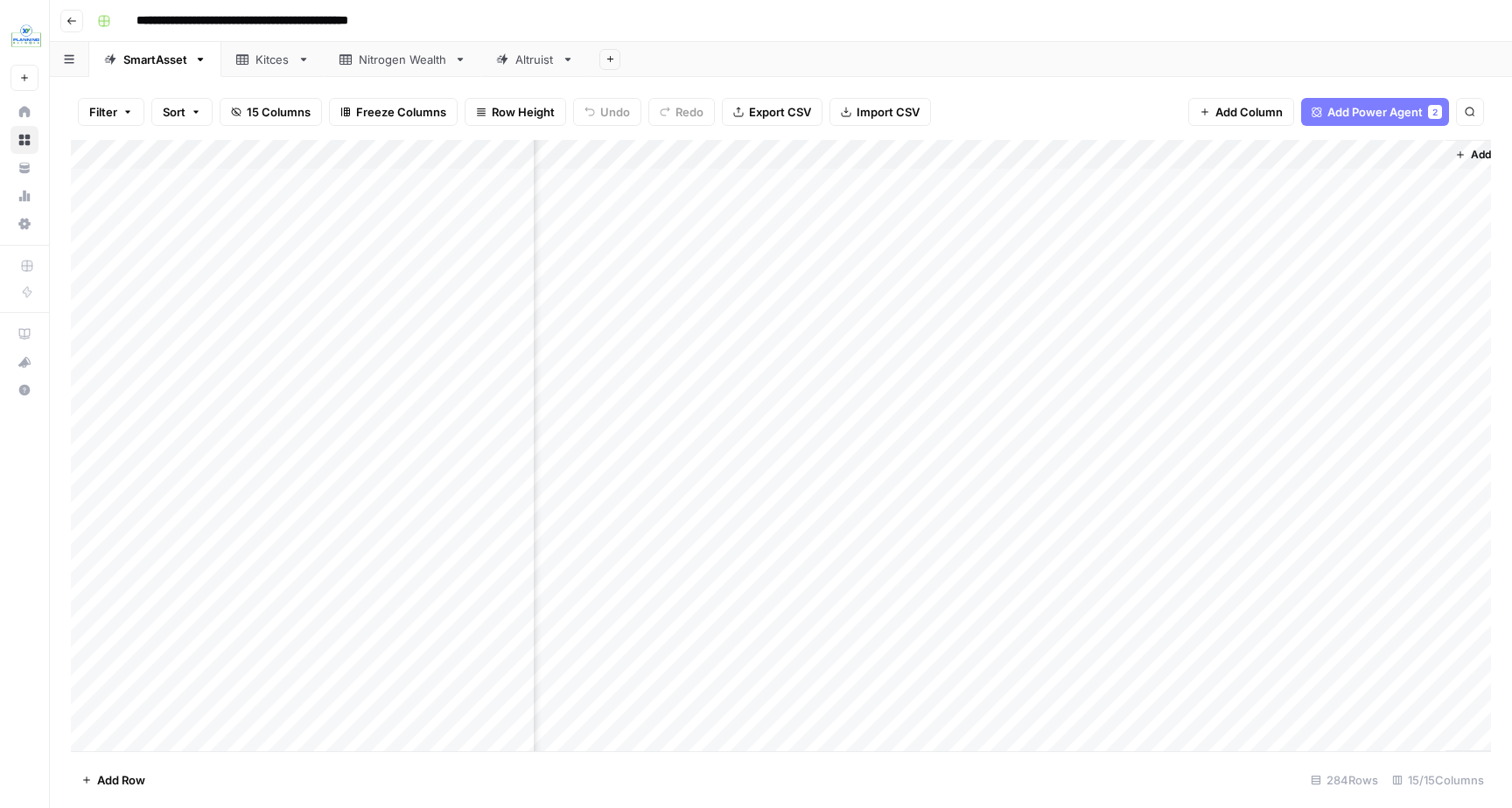
scroll to position [0, 1510]
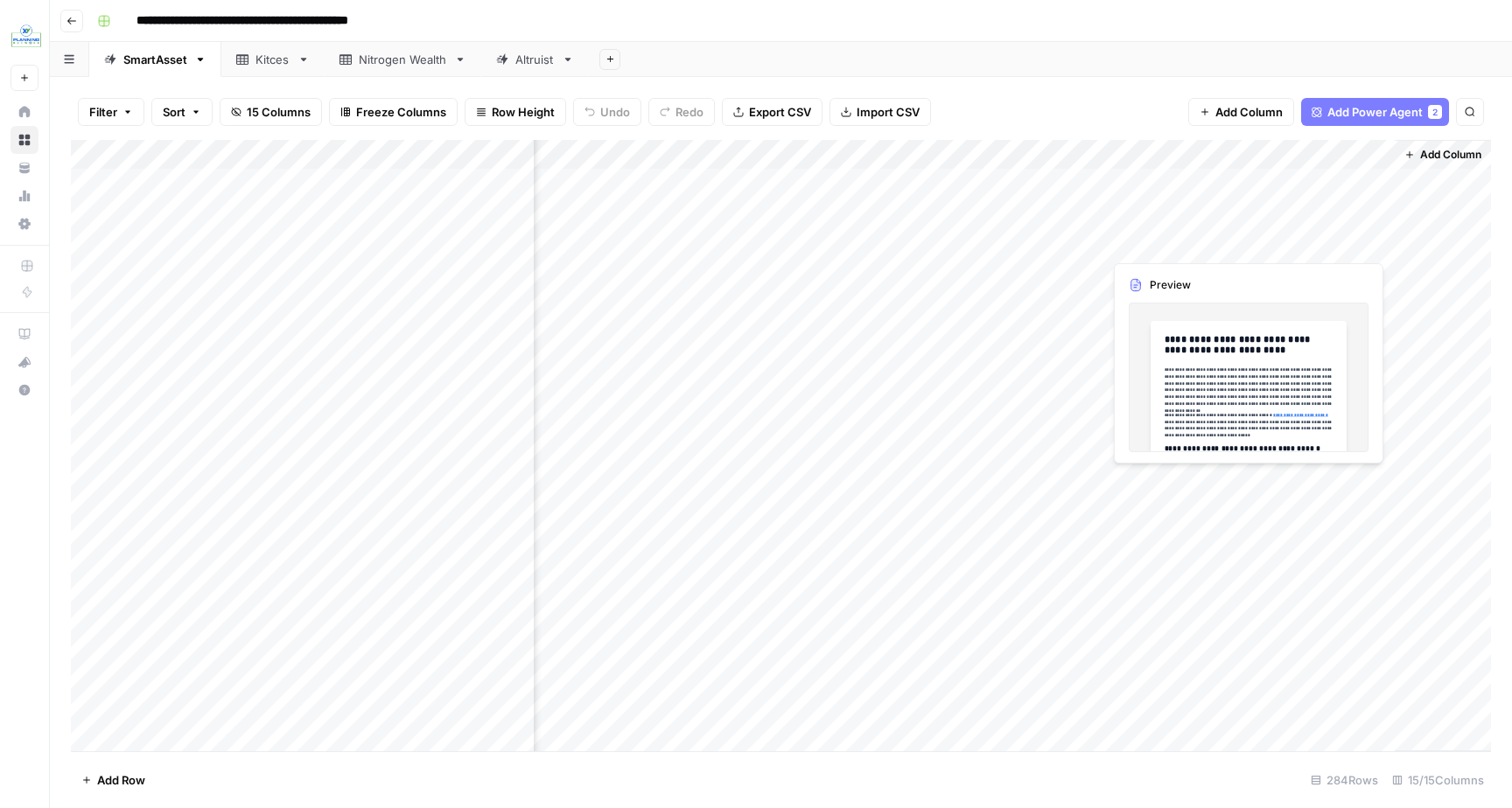
click at [1293, 238] on div "Add Column" at bounding box center [781, 446] width 1420 height 612
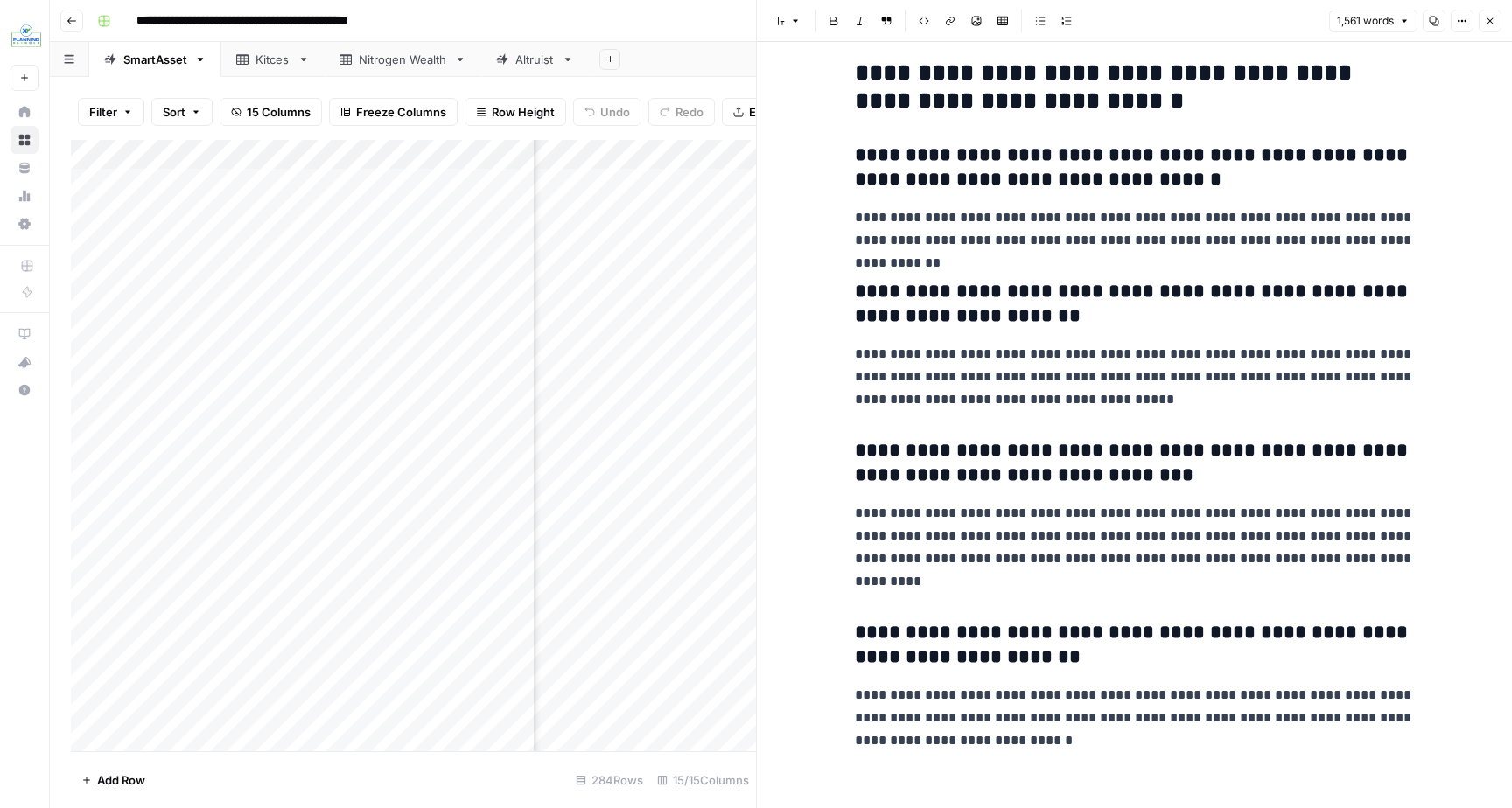
scroll to position [4535, 0]
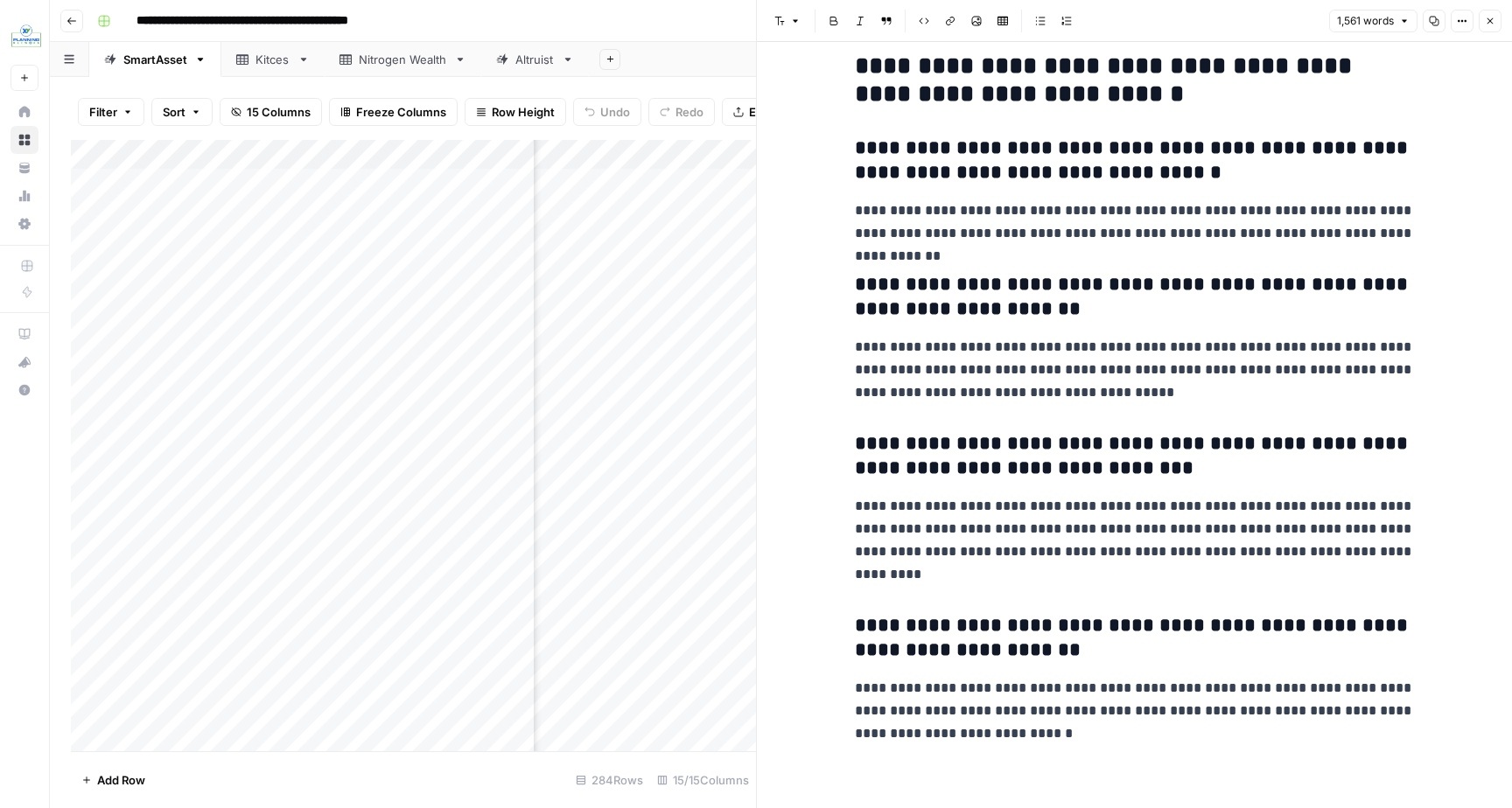
click at [1495, 19] on icon "button" at bounding box center [1490, 21] width 10 height 10
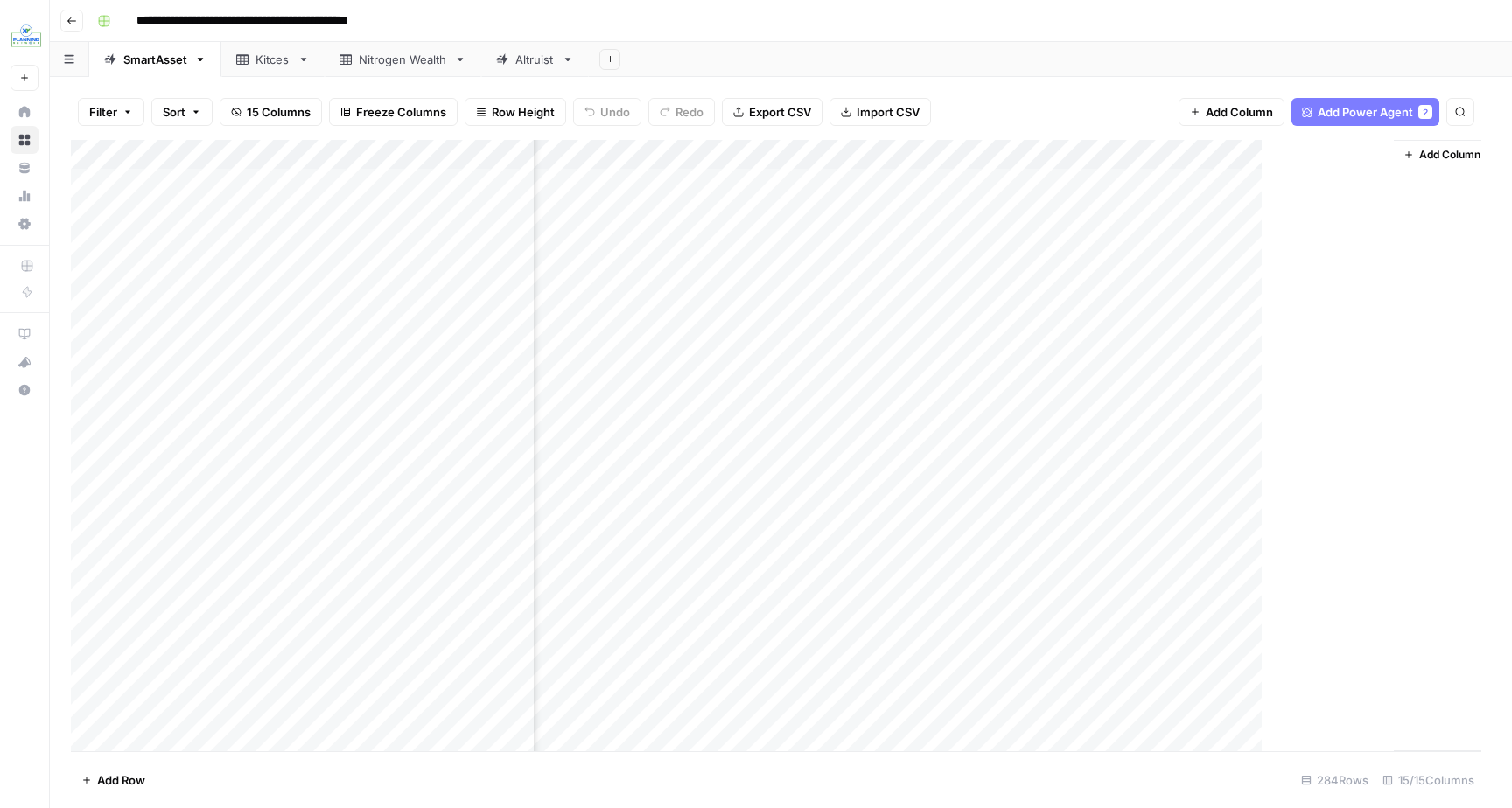
scroll to position [0, 1489]
